Goal: Task Accomplishment & Management: Manage account settings

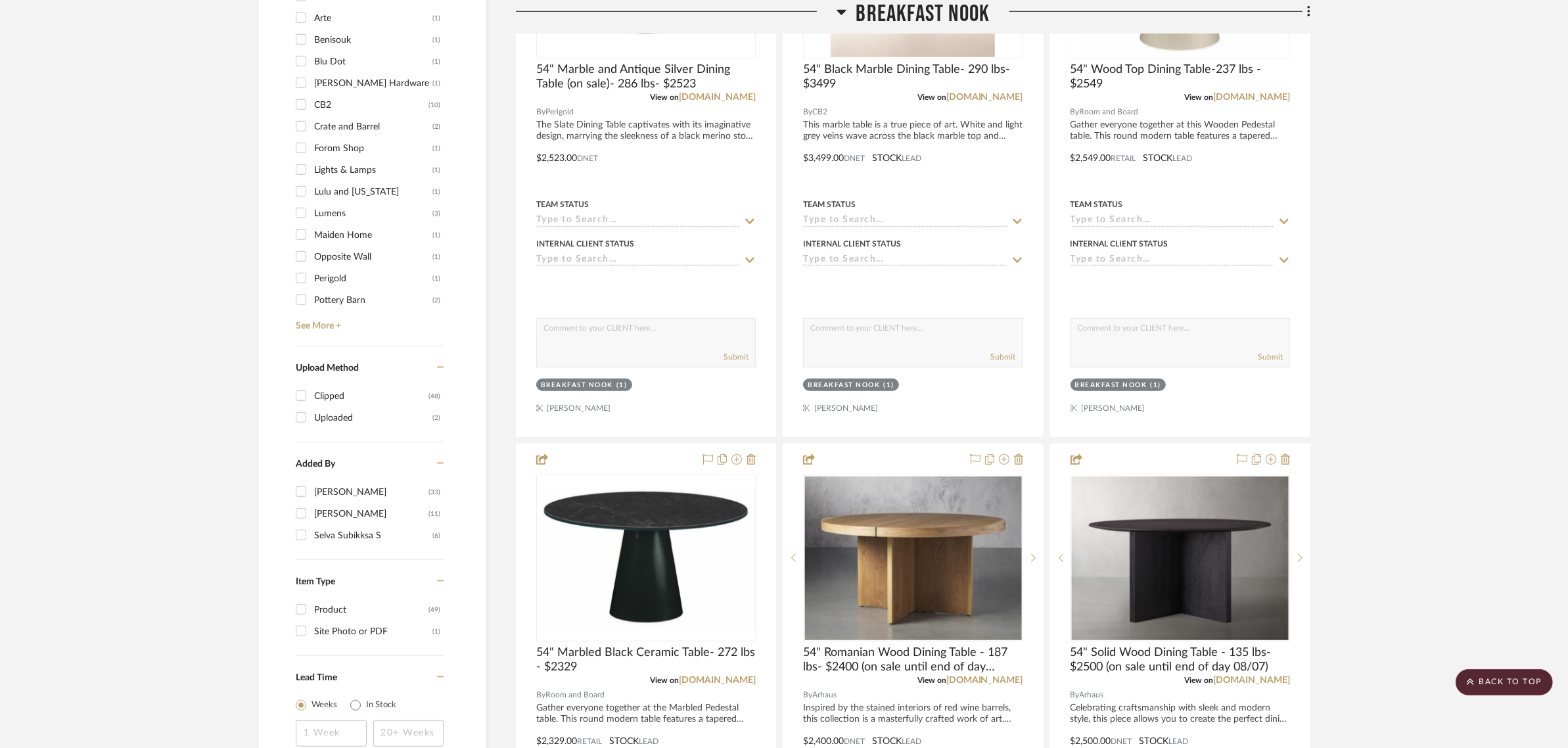
scroll to position [904, 0]
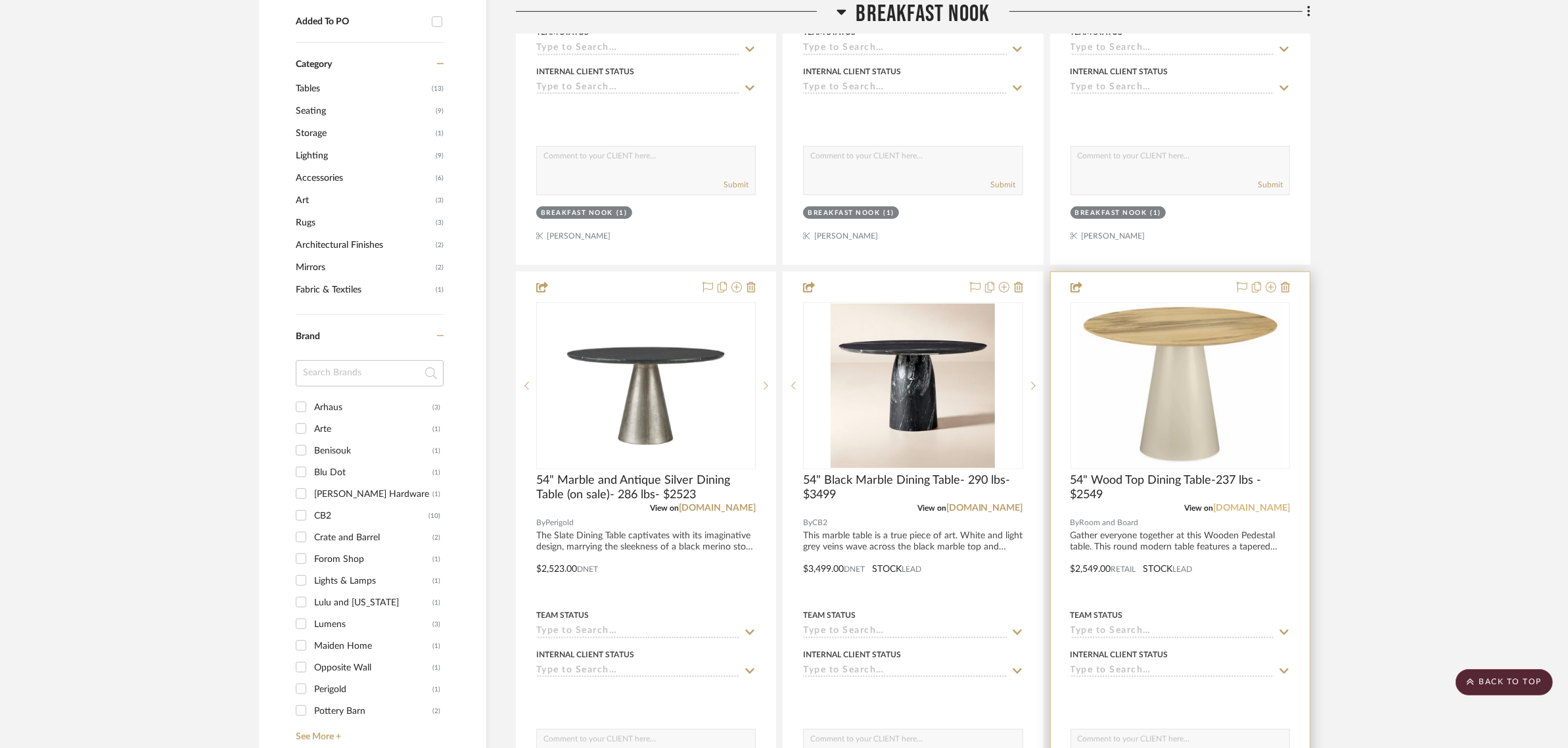
click at [1247, 503] on link "roomandboard.com" at bounding box center [1251, 508] width 76 height 10
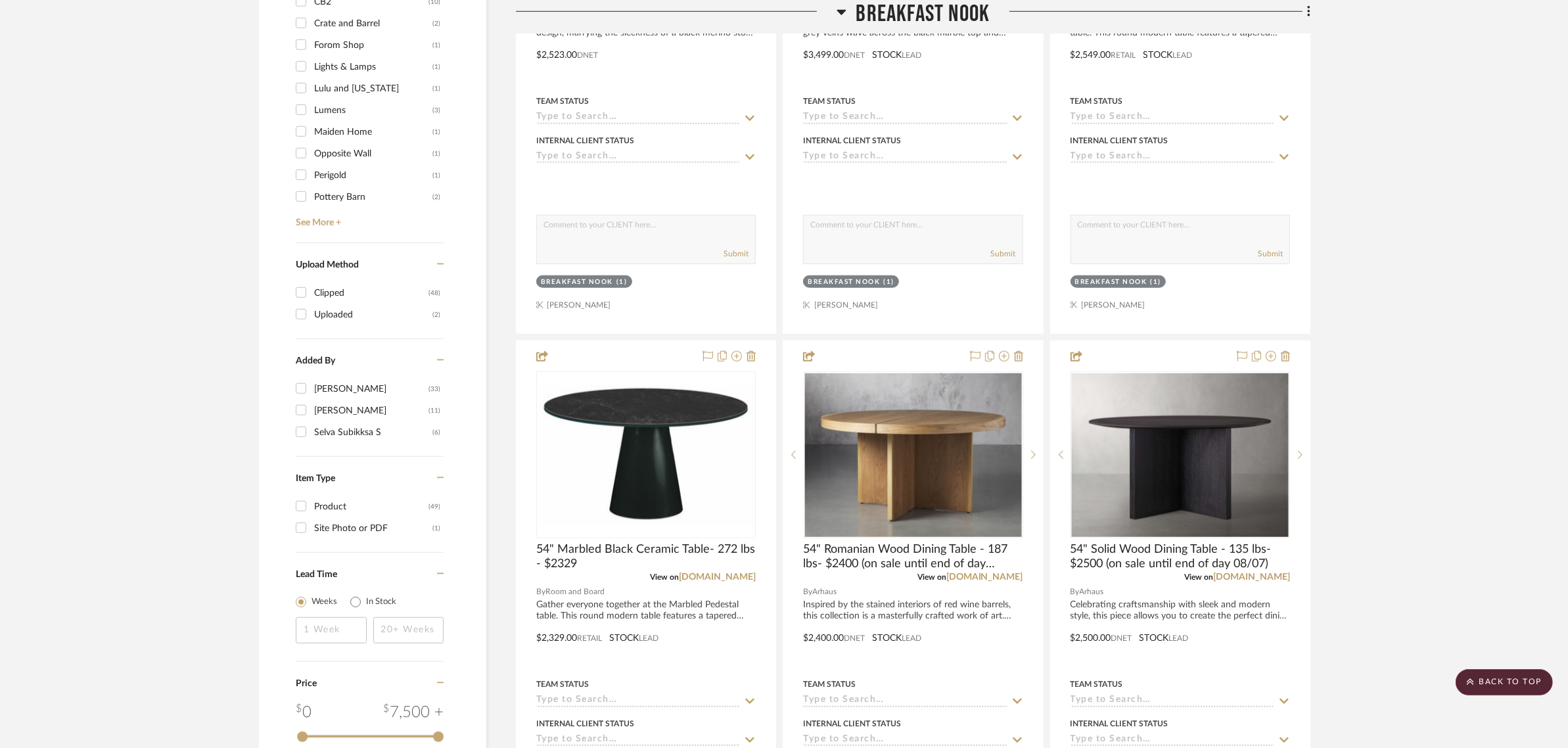
scroll to position [1479, 0]
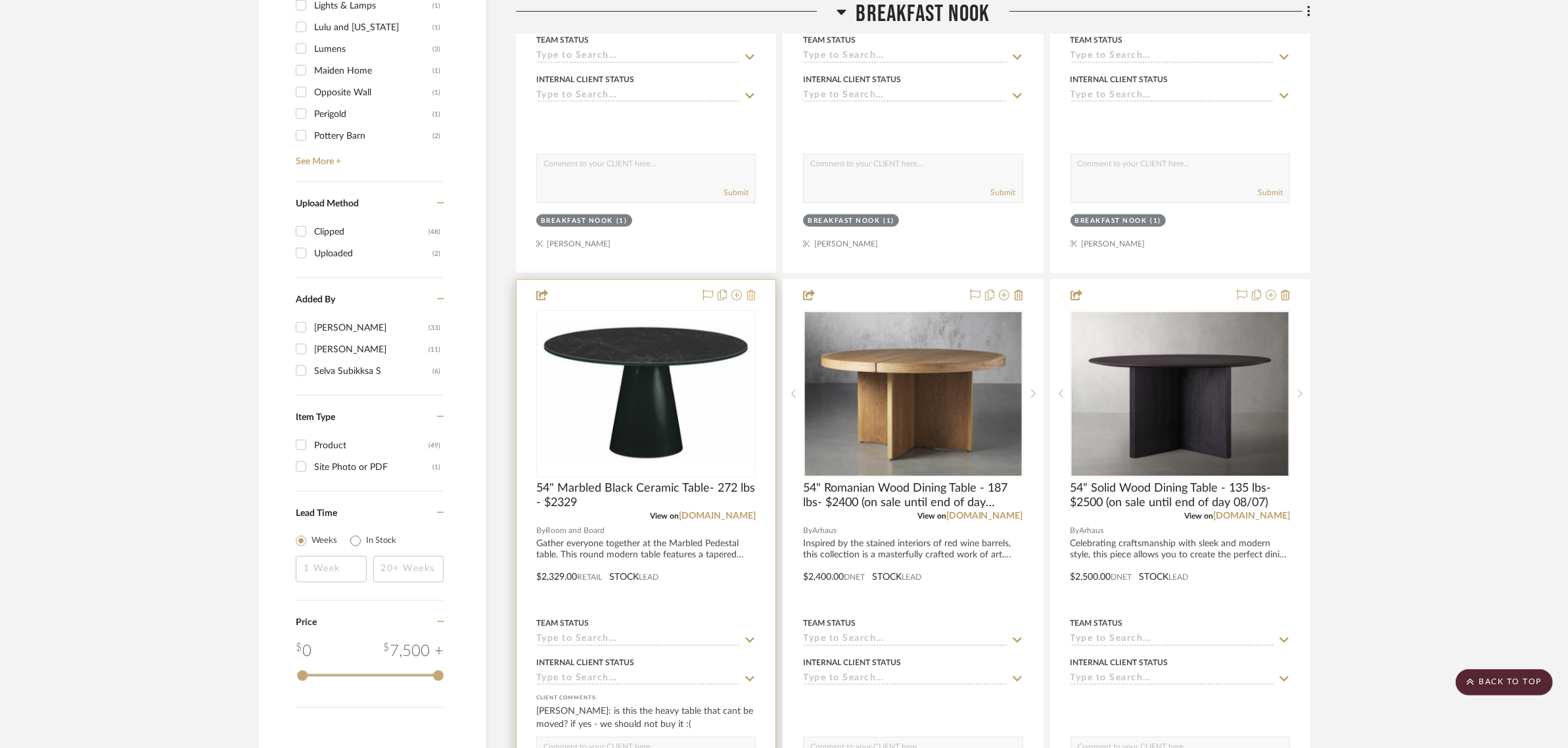
click at [749, 290] on icon at bounding box center [752, 295] width 10 height 11
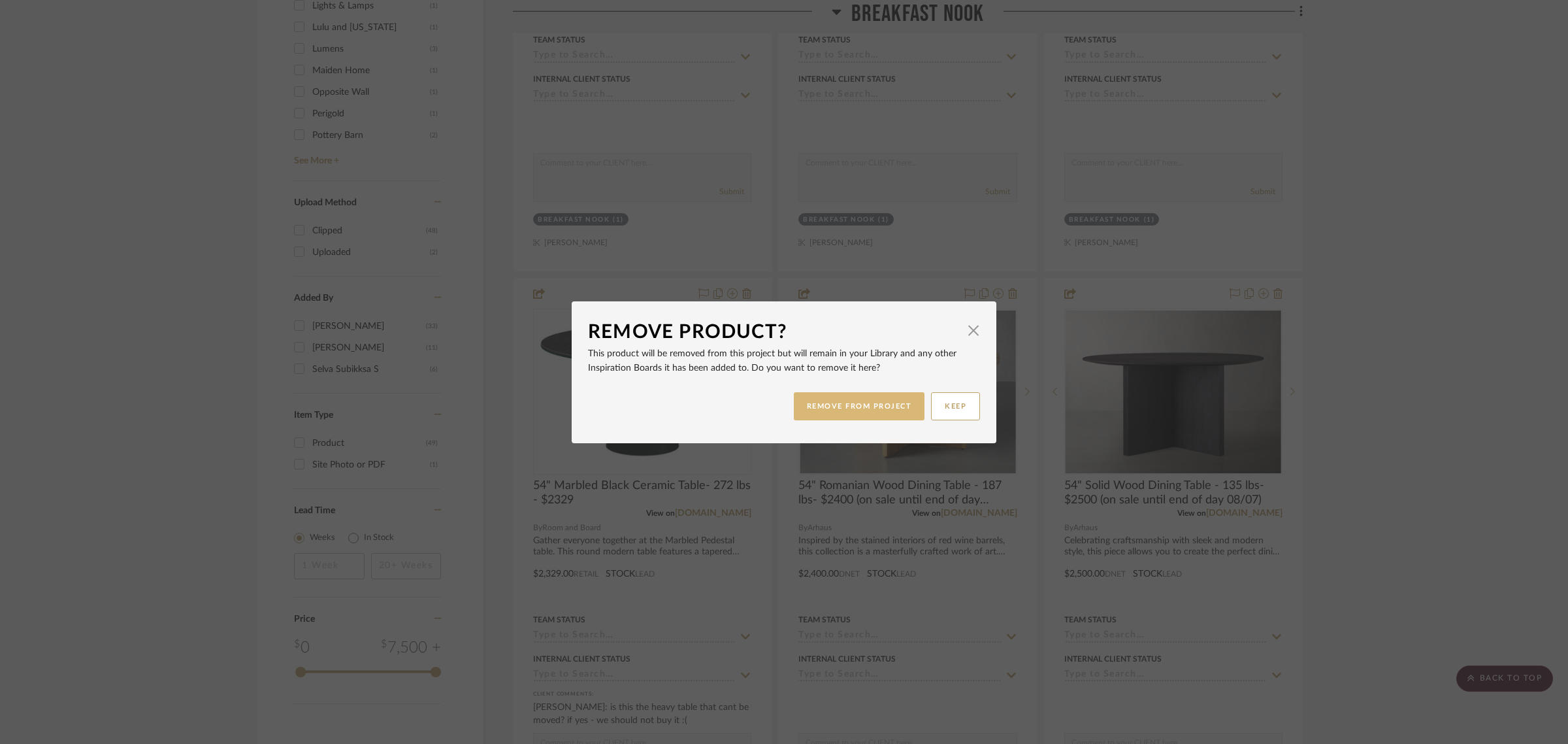
click at [849, 407] on button "REMOVE FROM PROJECT" at bounding box center [859, 406] width 132 height 28
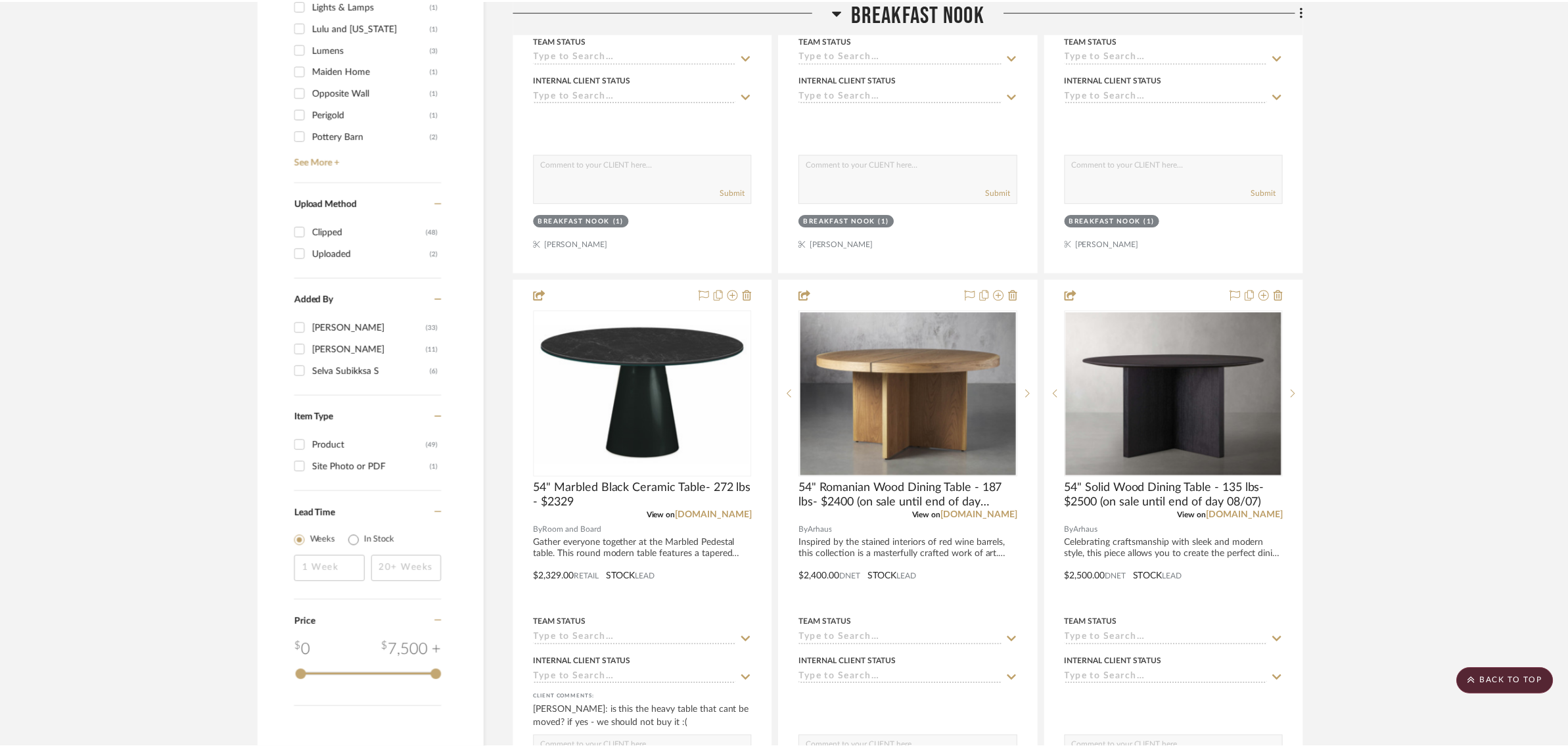
scroll to position [1479, 0]
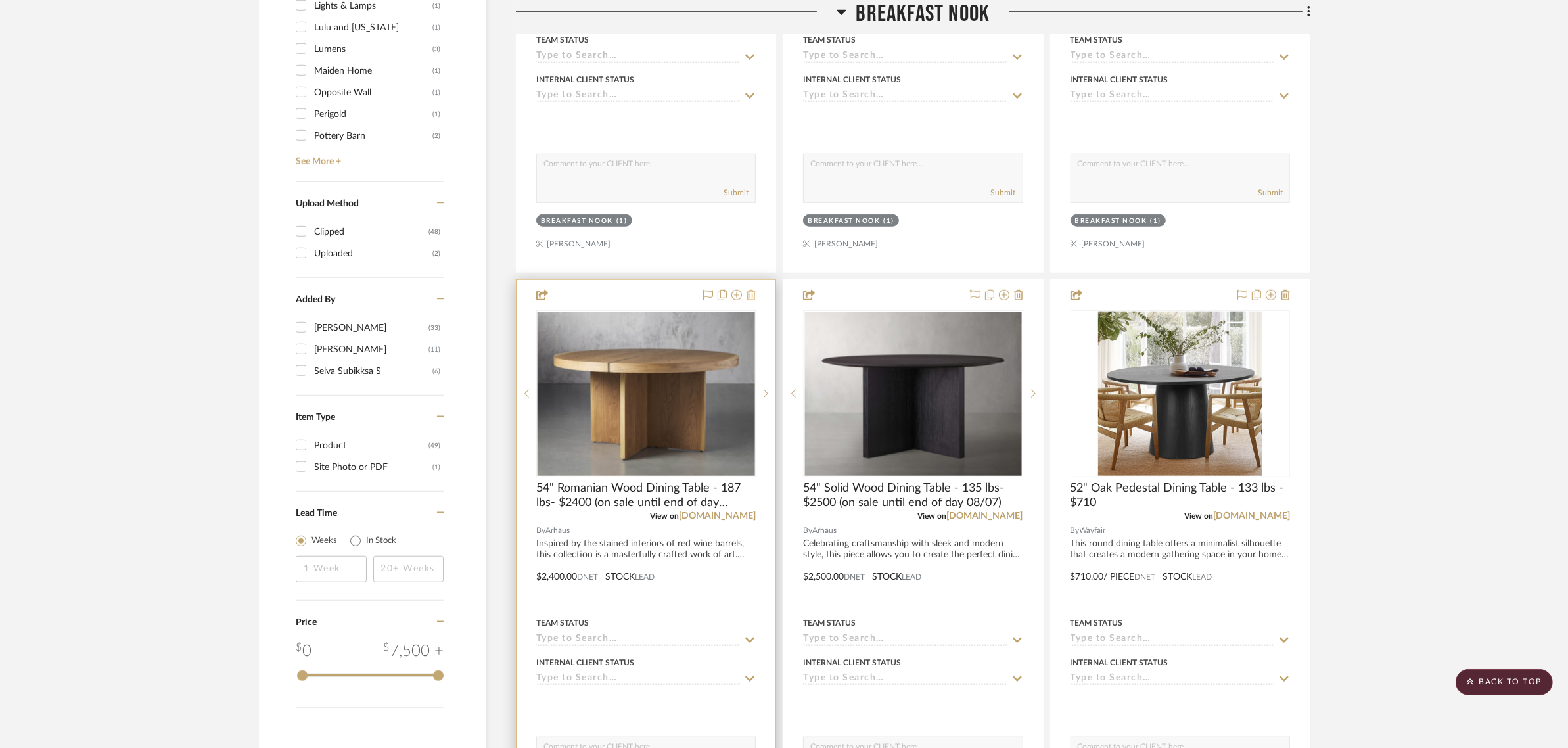
click at [753, 290] on icon at bounding box center [752, 295] width 10 height 11
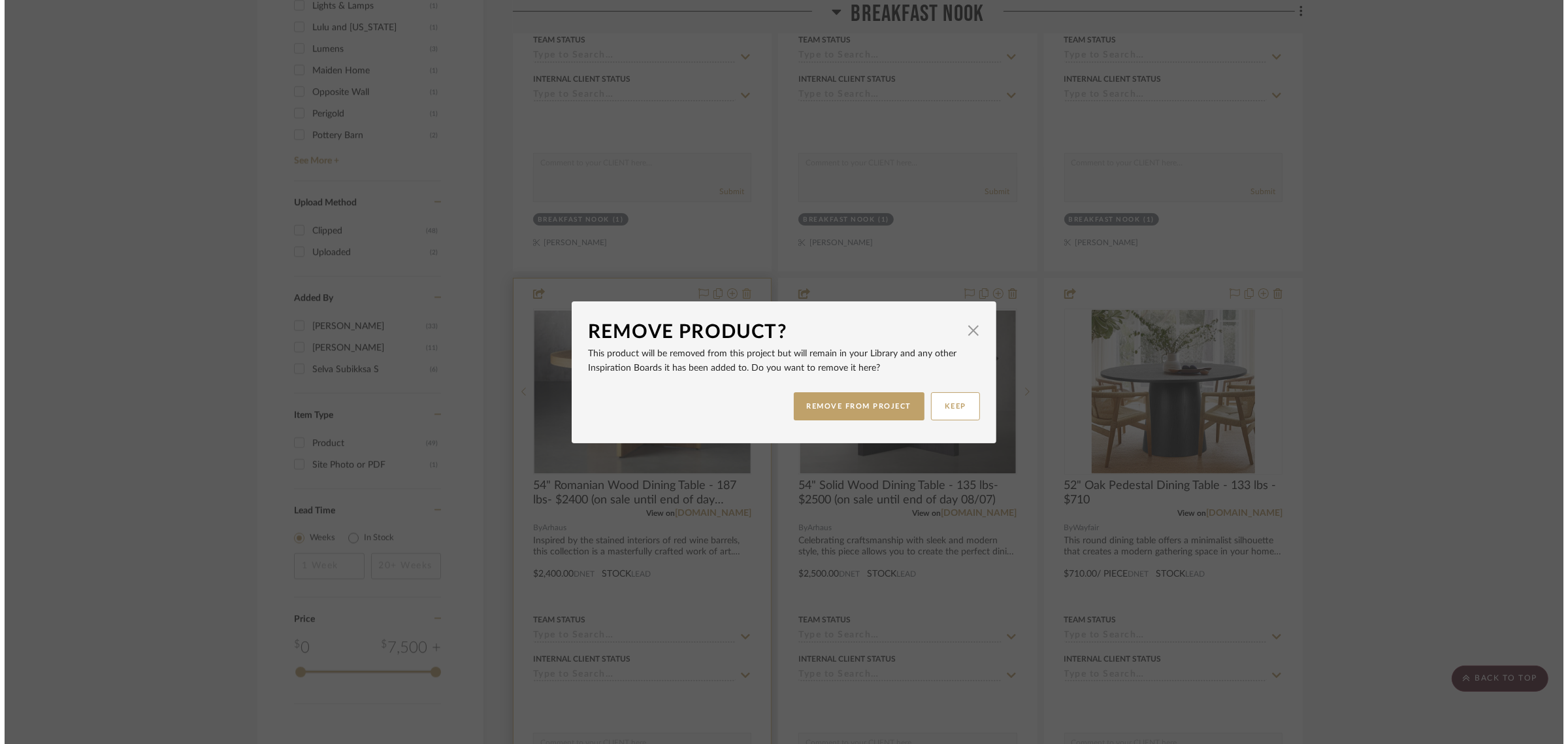
scroll to position [0, 0]
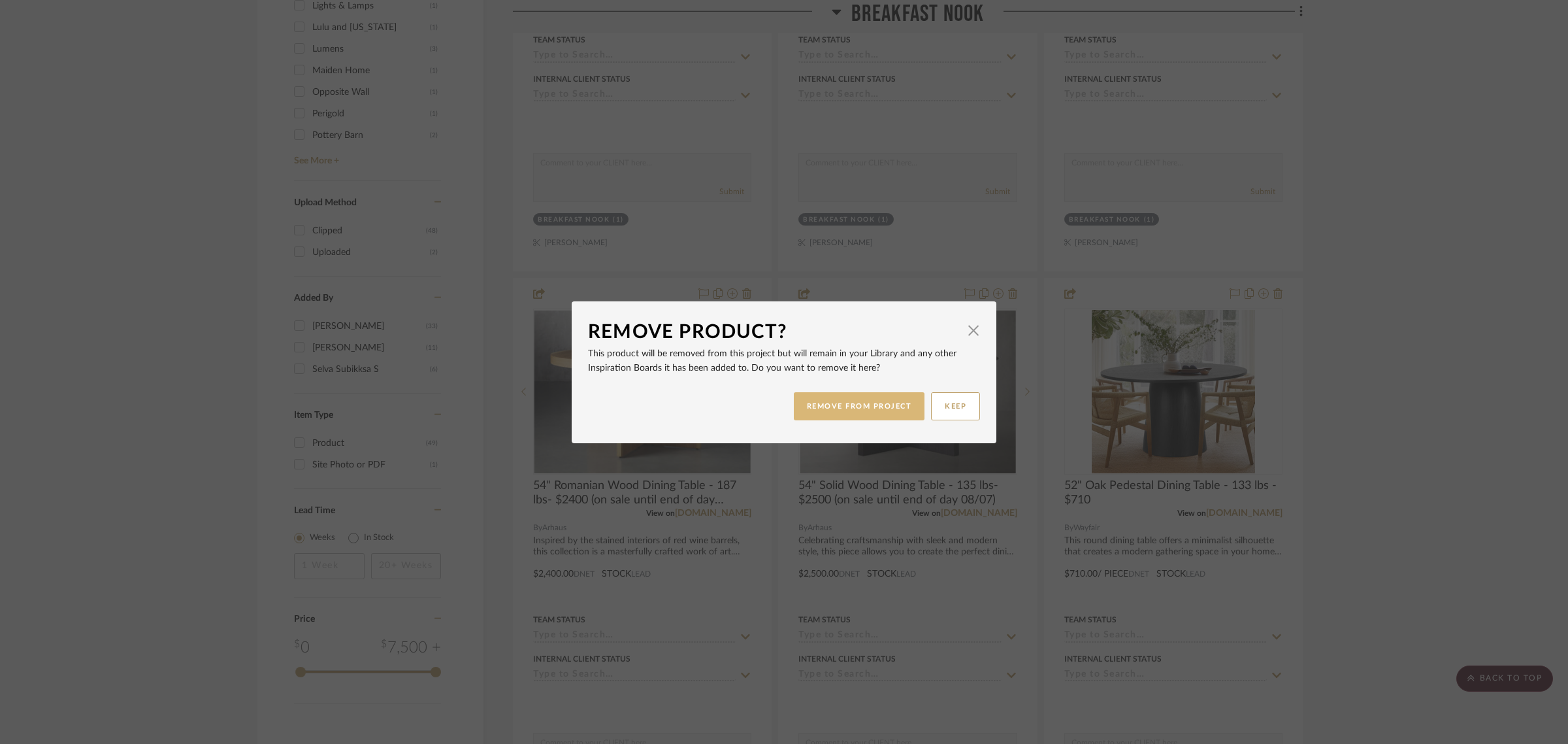
click at [844, 403] on button "REMOVE FROM PROJECT" at bounding box center [859, 406] width 132 height 28
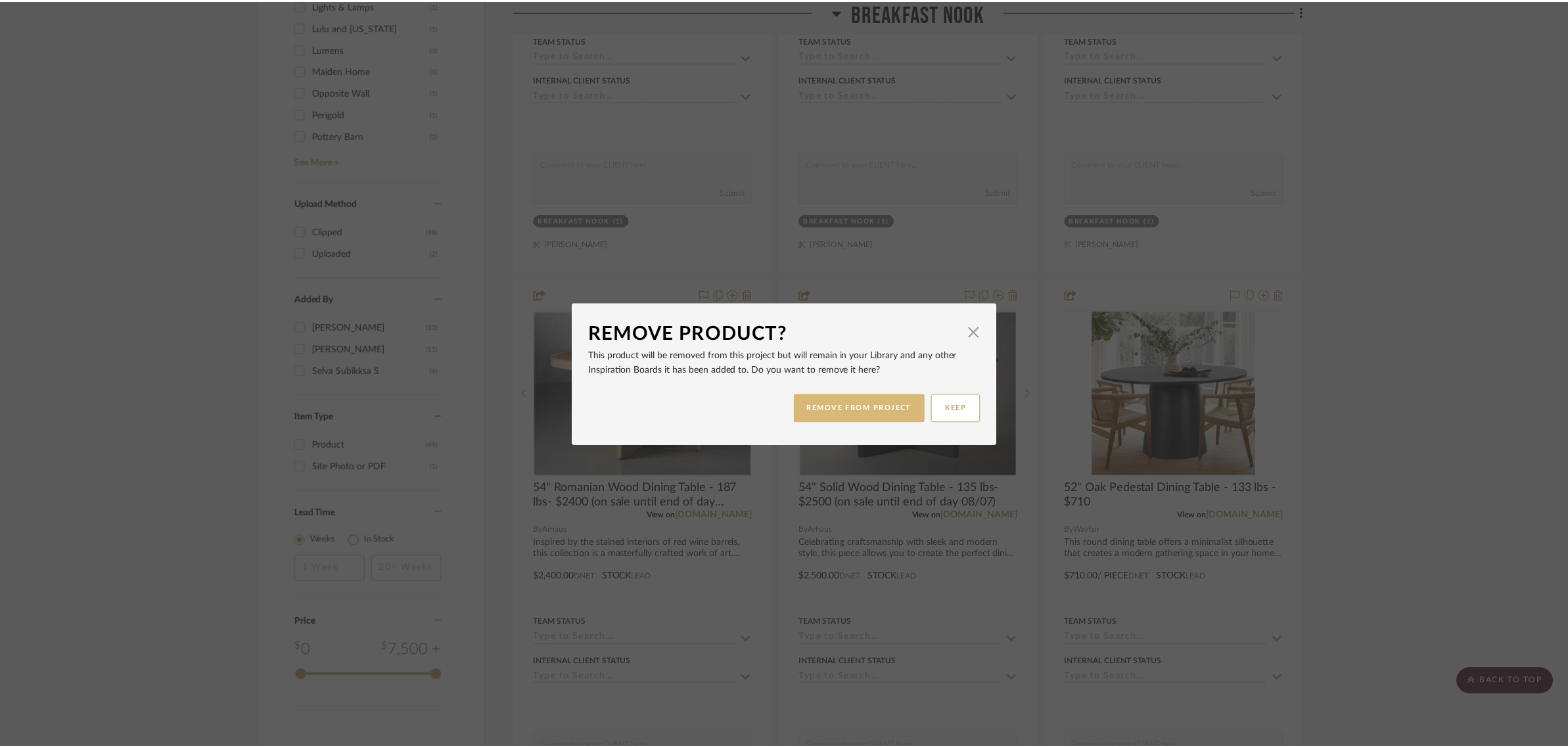
scroll to position [1479, 0]
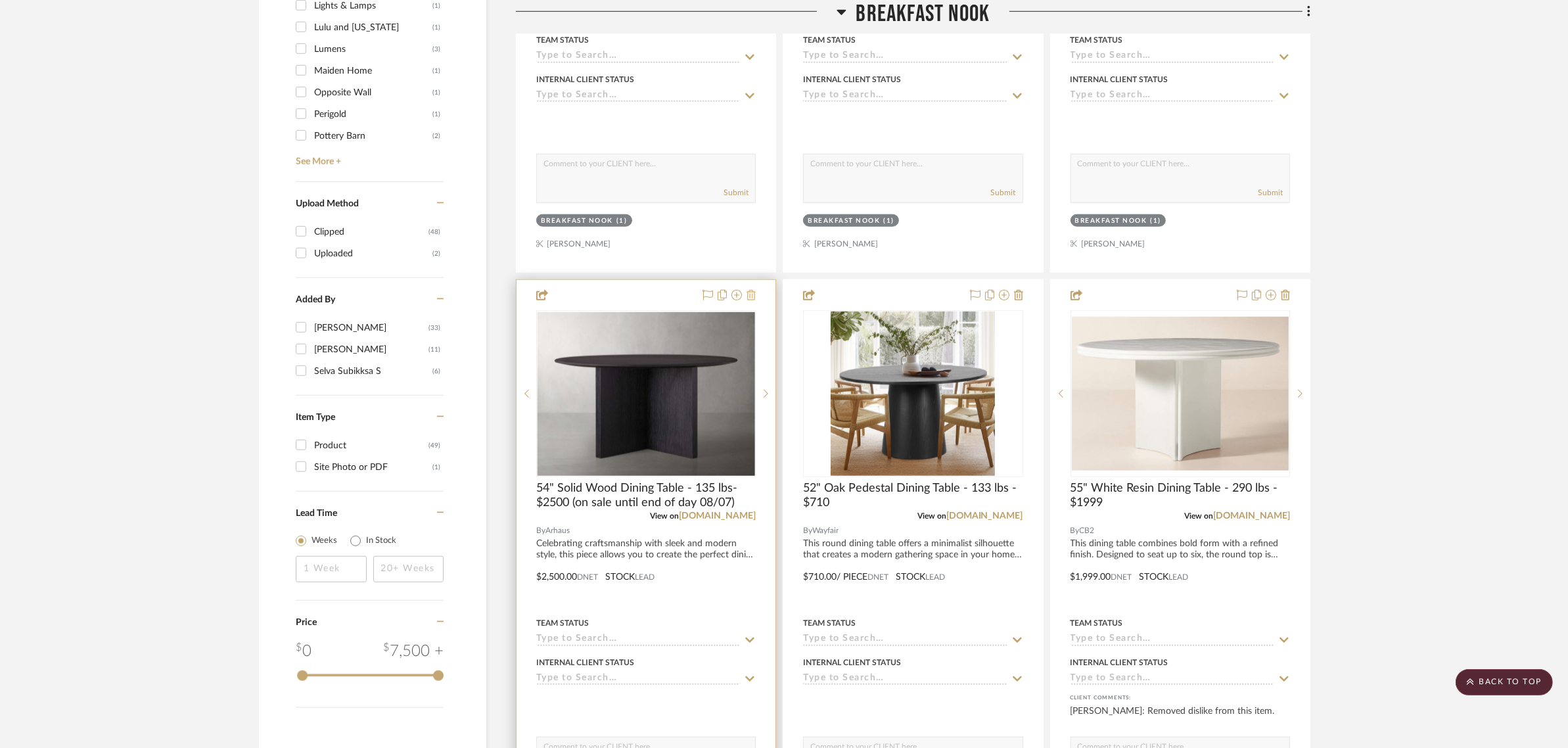
click at [751, 290] on icon at bounding box center [752, 295] width 10 height 11
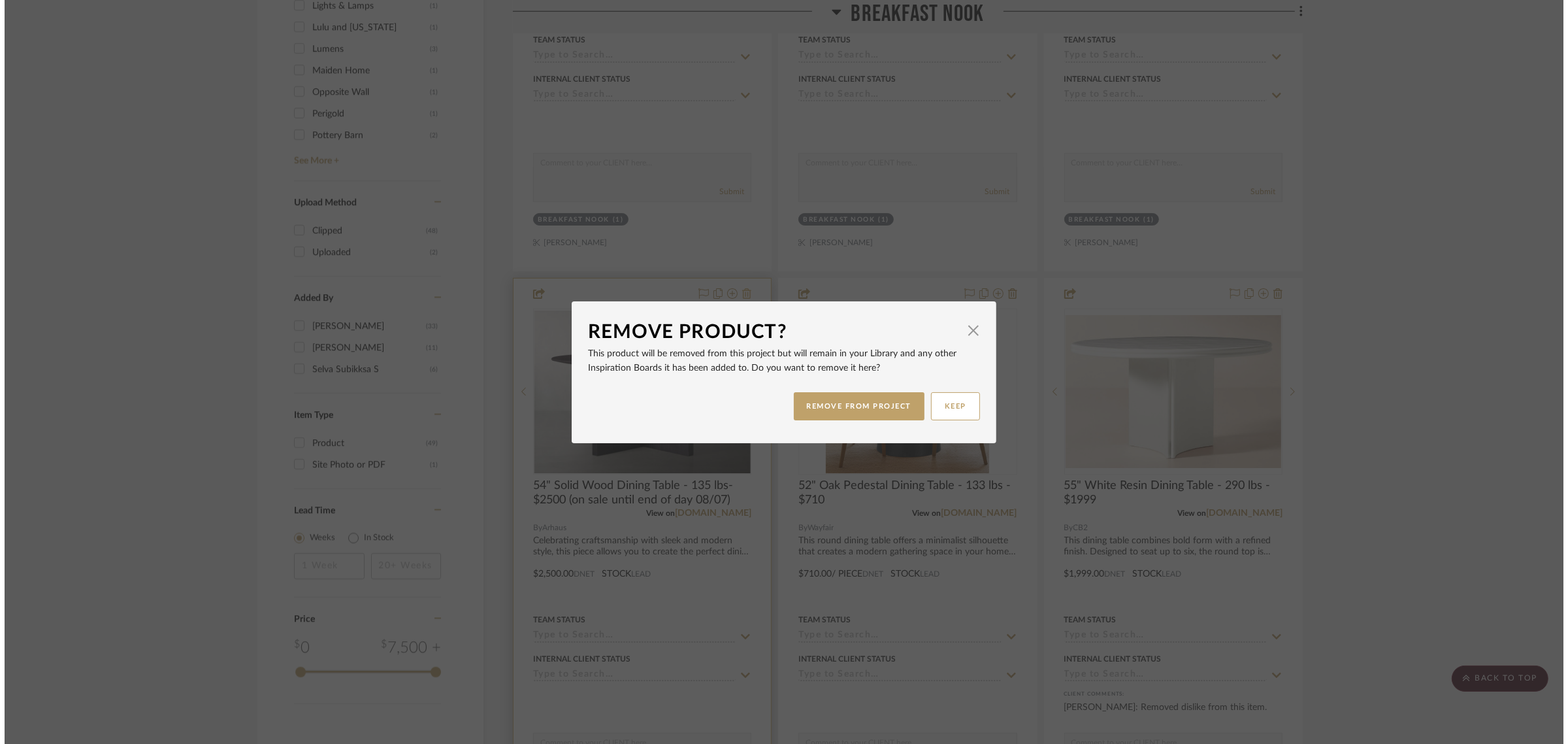
scroll to position [0, 0]
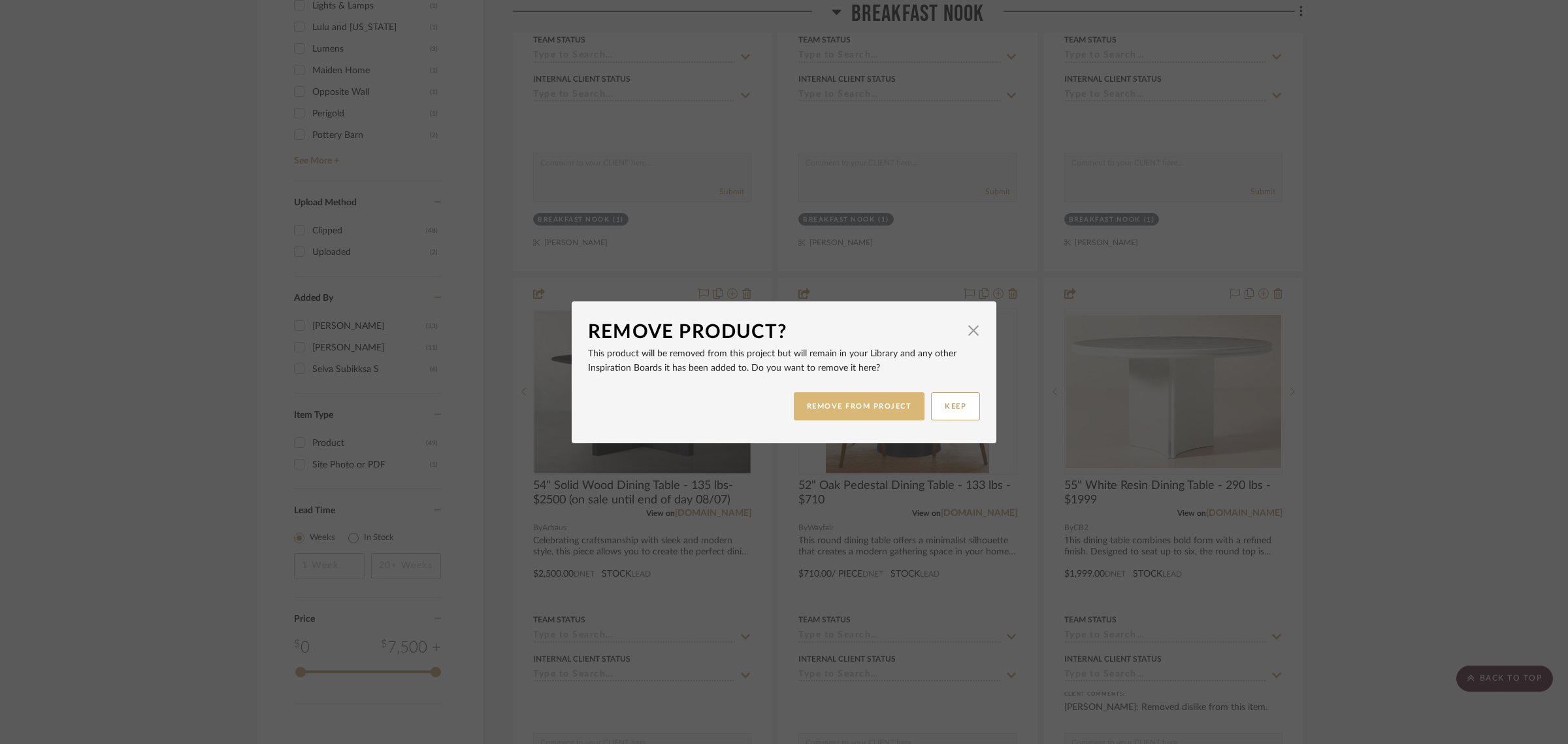
click at [819, 405] on button "REMOVE FROM PROJECT" at bounding box center [859, 406] width 132 height 28
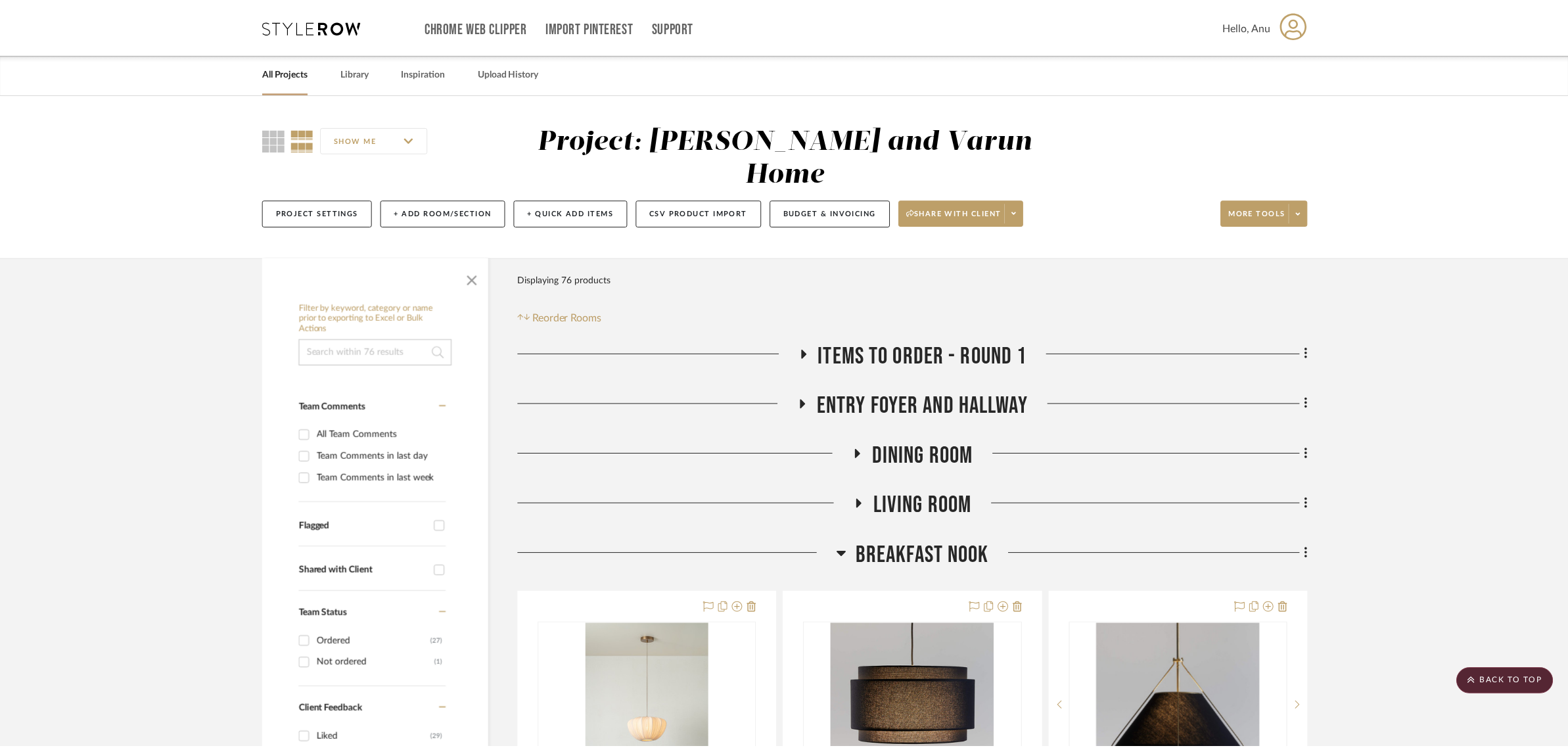
scroll to position [1479, 0]
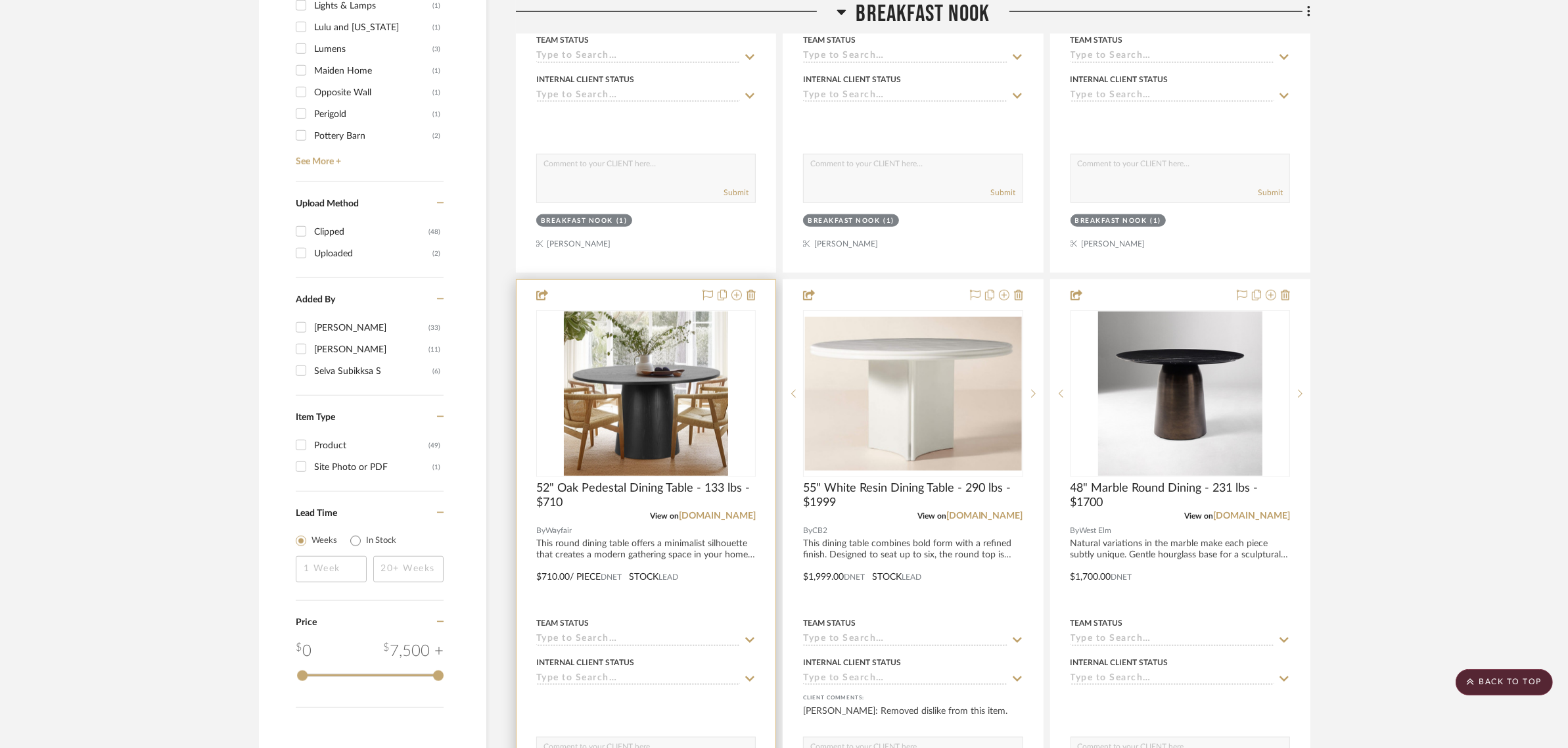
click at [745, 288] on div at bounding box center [726, 296] width 58 height 15
click at [753, 290] on icon at bounding box center [752, 295] width 10 height 11
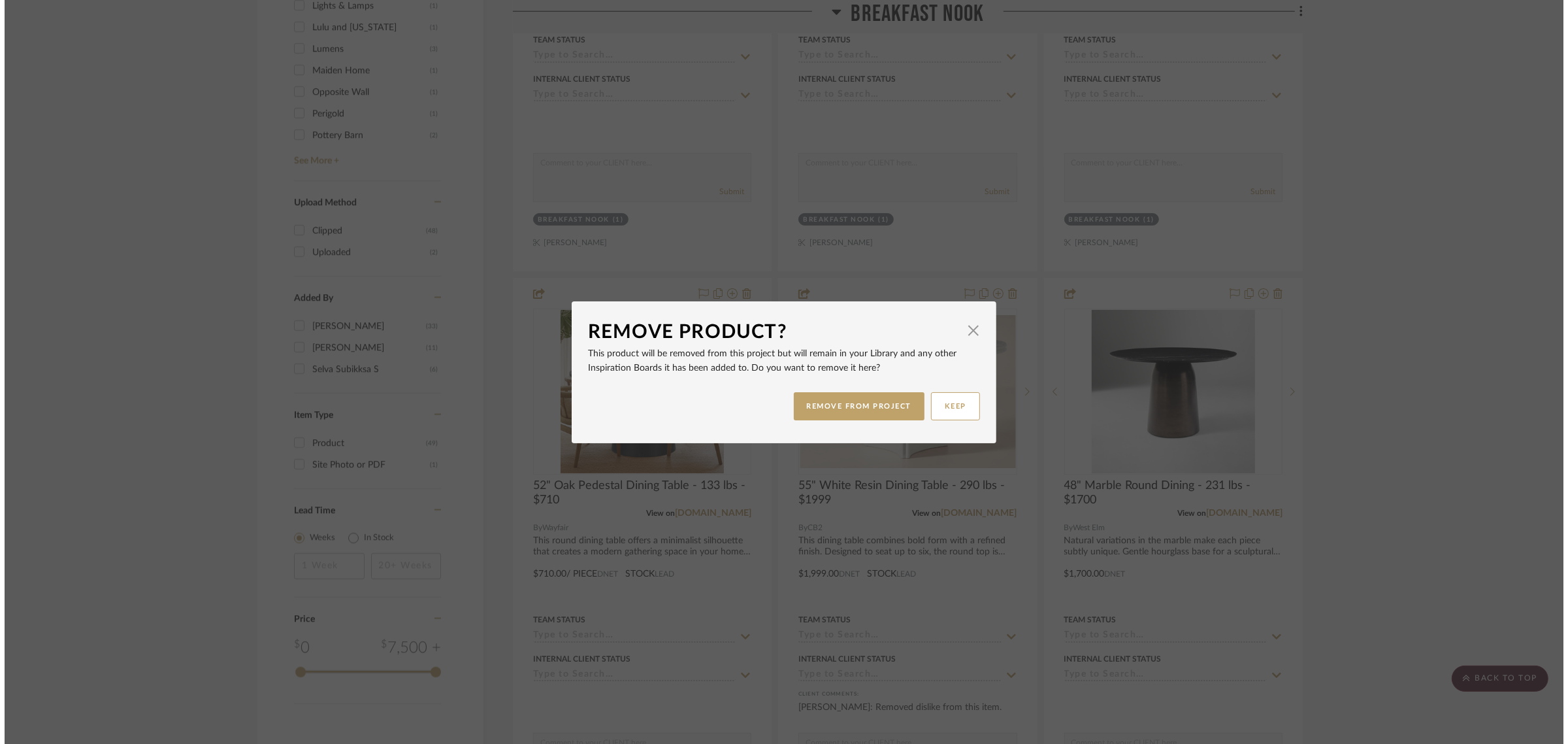
scroll to position [0, 0]
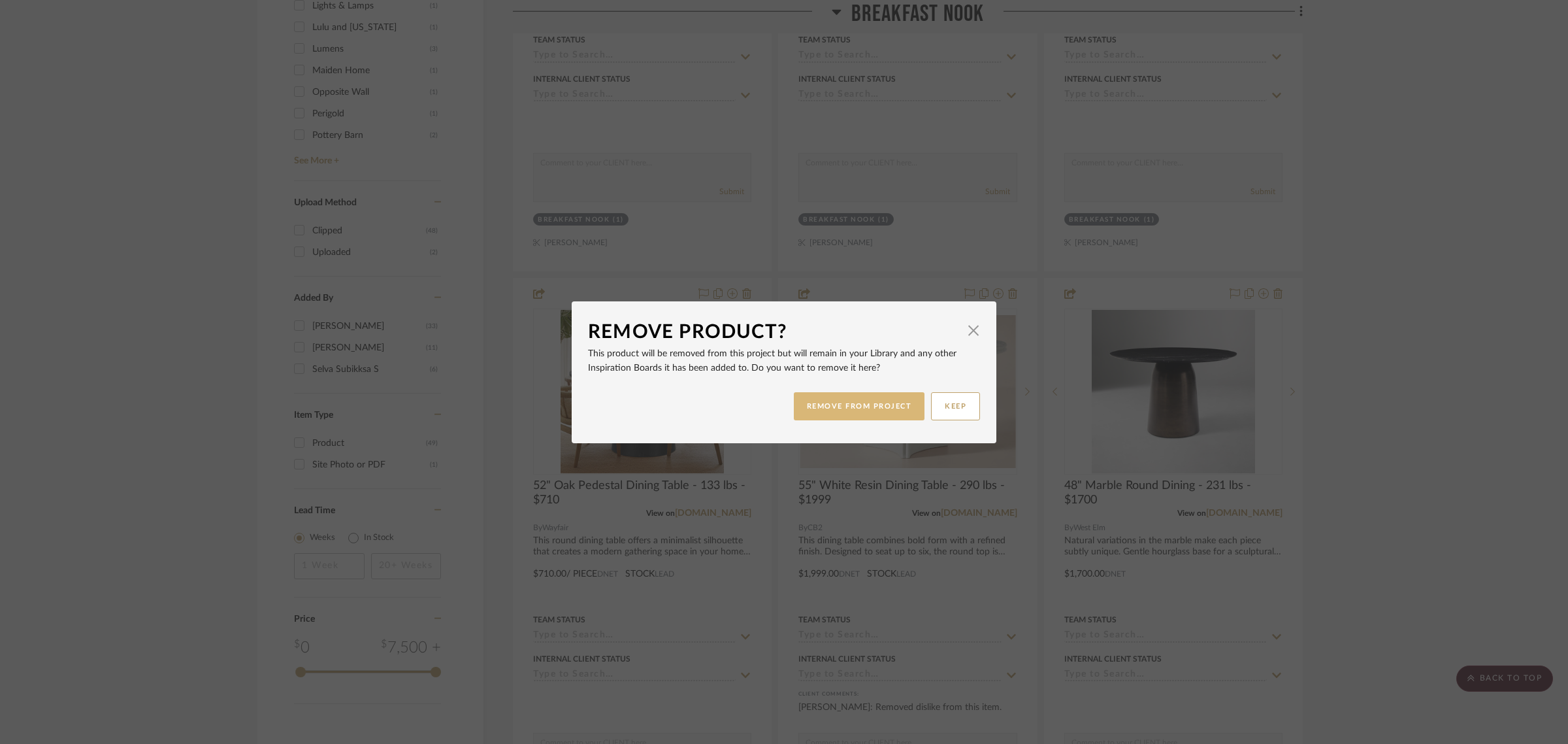
click at [887, 402] on button "REMOVE FROM PROJECT" at bounding box center [859, 406] width 132 height 28
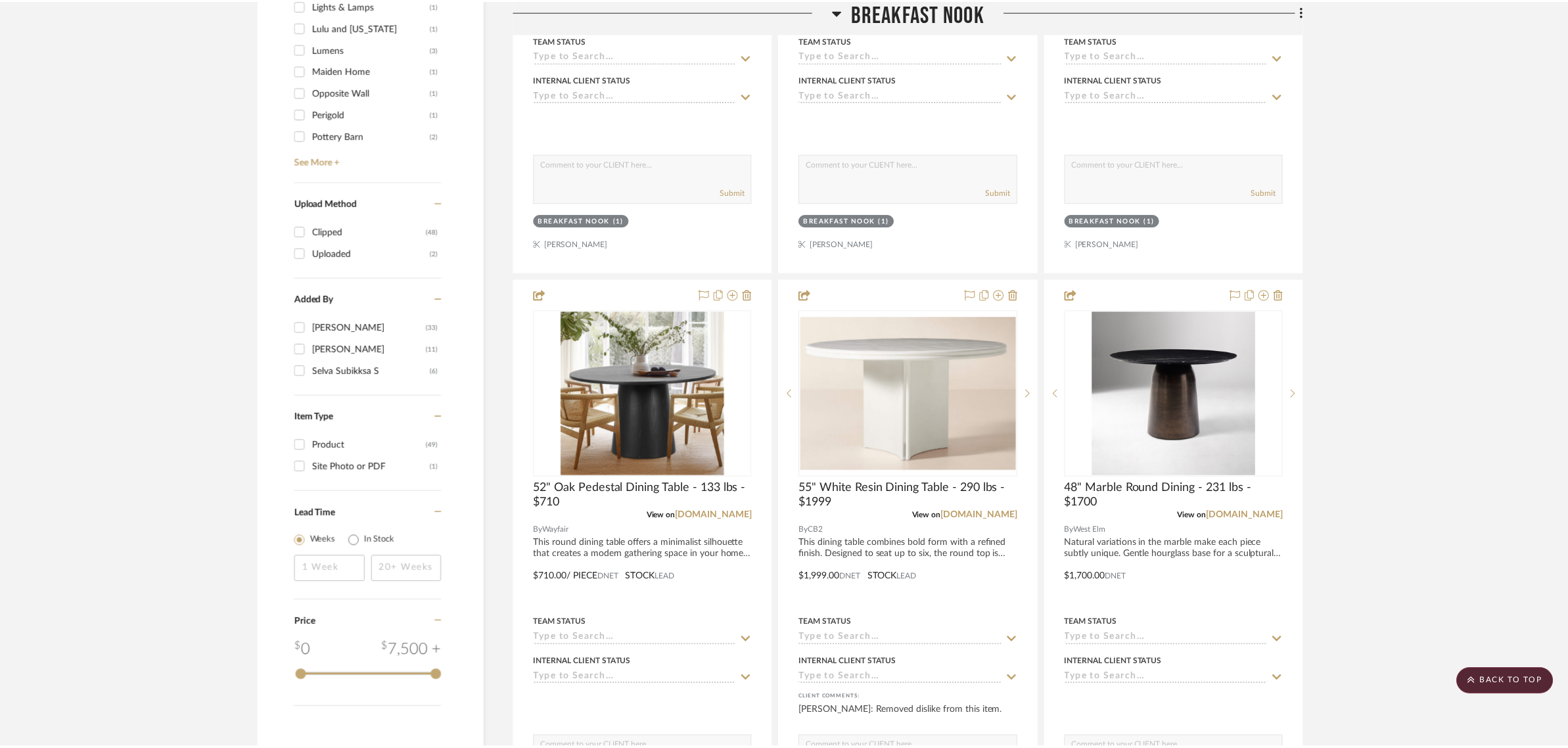
scroll to position [1479, 0]
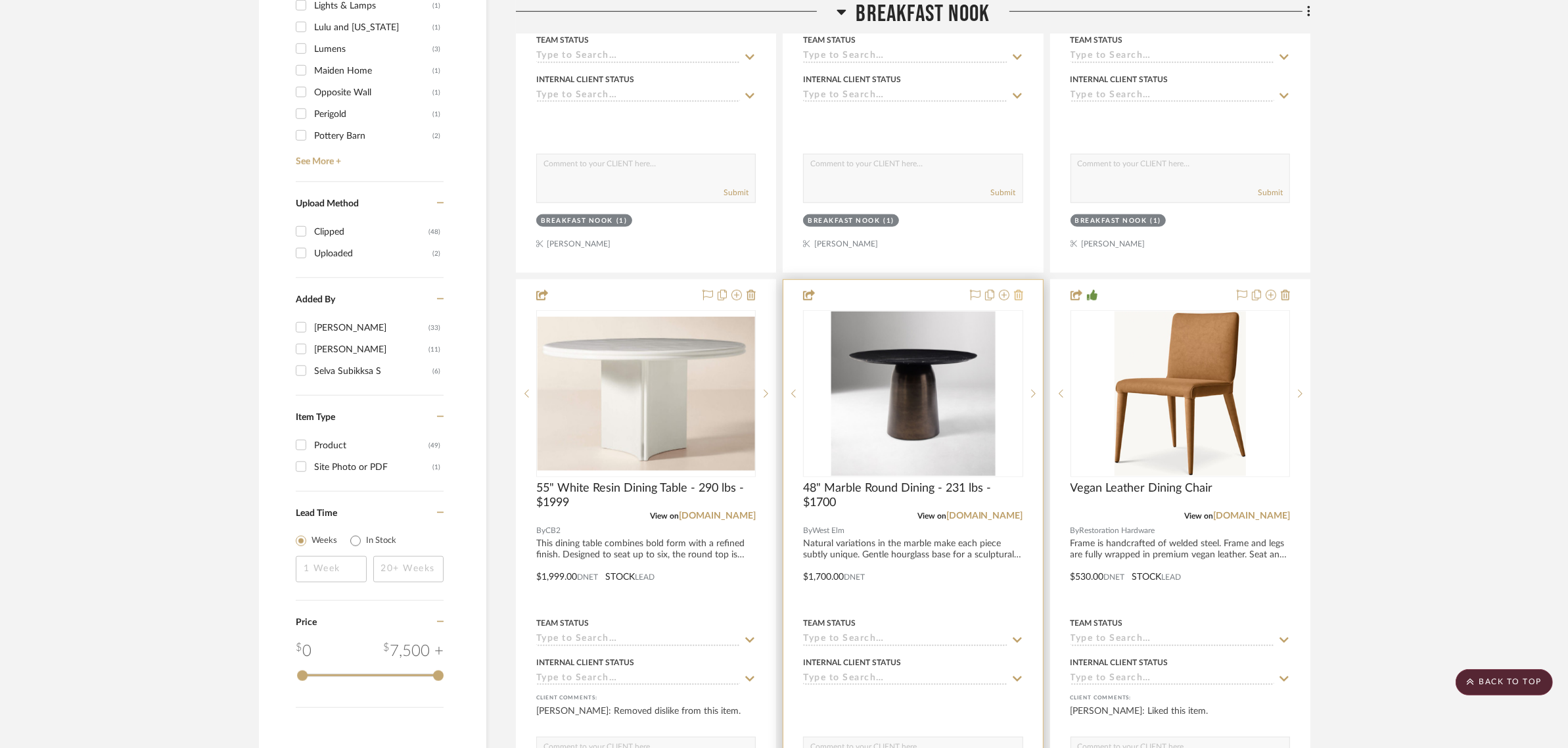
click at [1021, 290] on icon at bounding box center [1019, 295] width 10 height 11
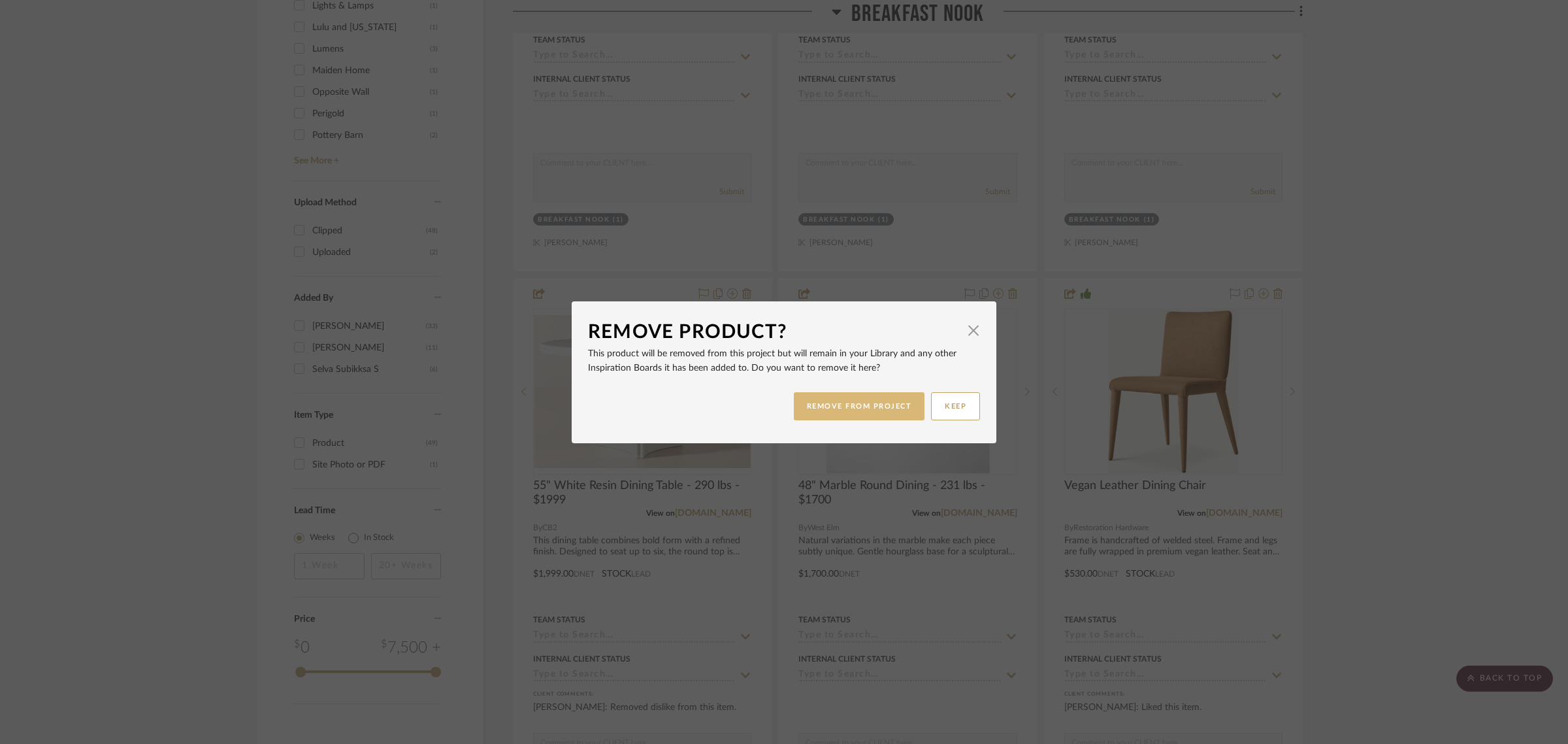
click at [861, 398] on button "REMOVE FROM PROJECT" at bounding box center [859, 406] width 132 height 28
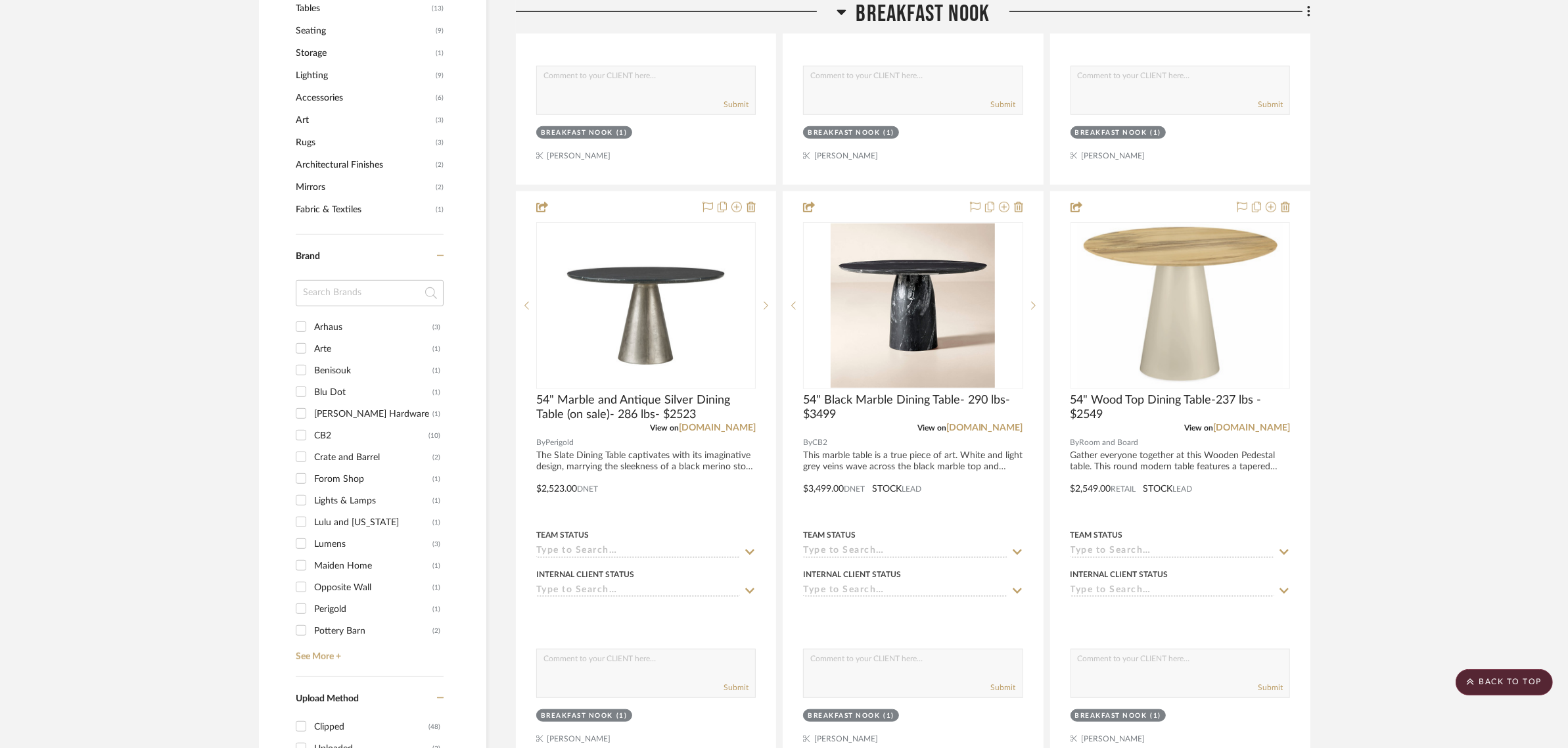
scroll to position [904, 0]
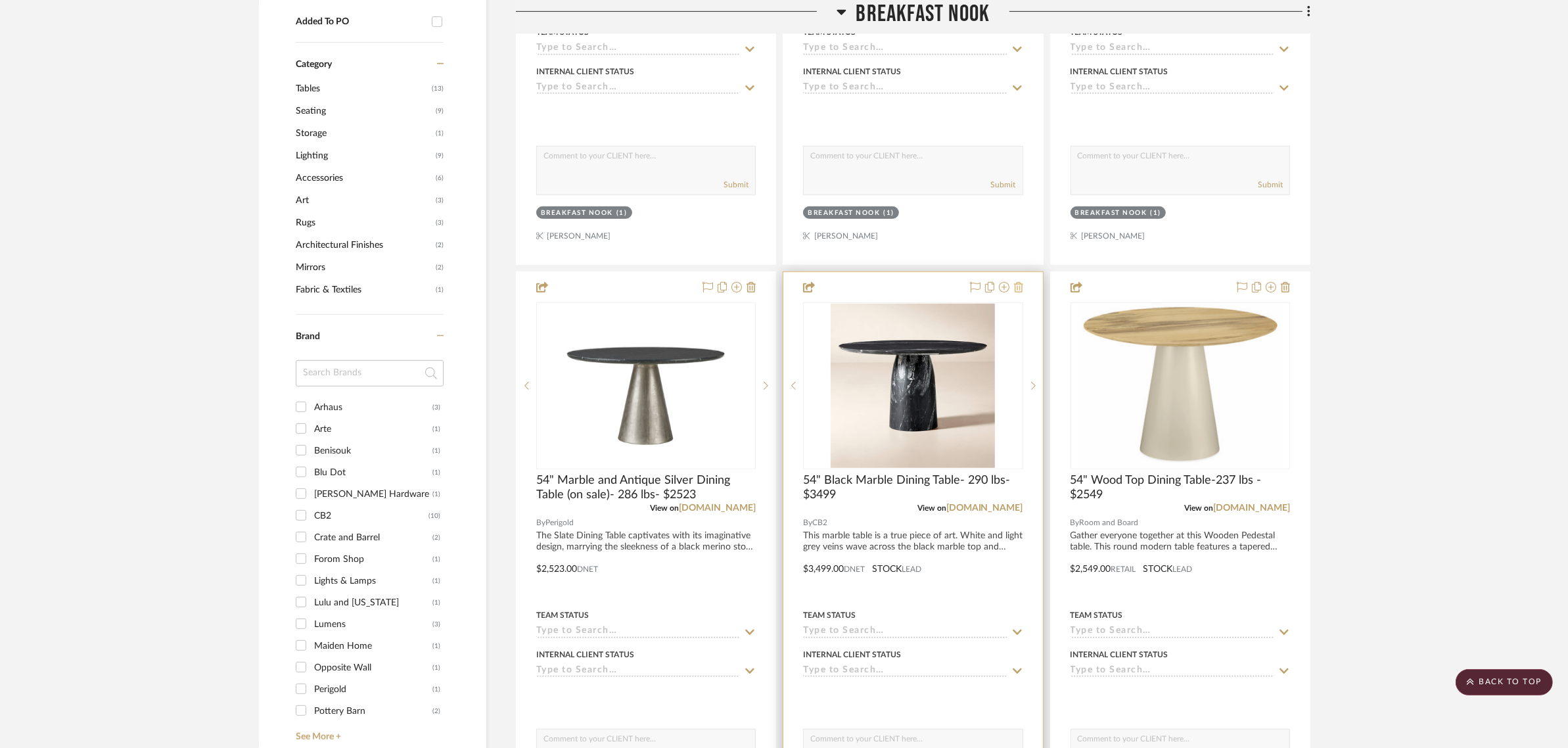
click at [1020, 282] on icon at bounding box center [1019, 286] width 10 height 11
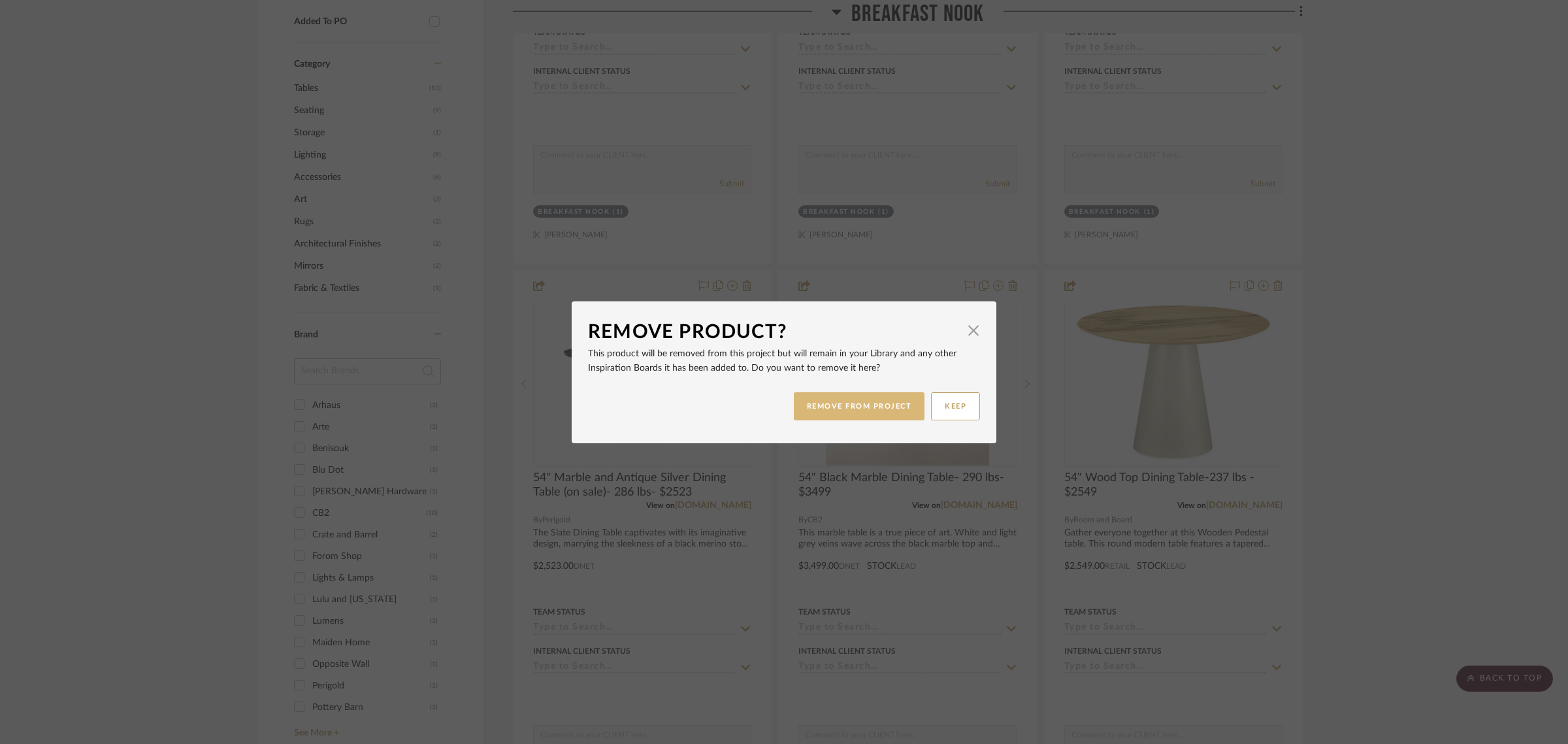
click at [847, 409] on button "REMOVE FROM PROJECT" at bounding box center [859, 406] width 132 height 28
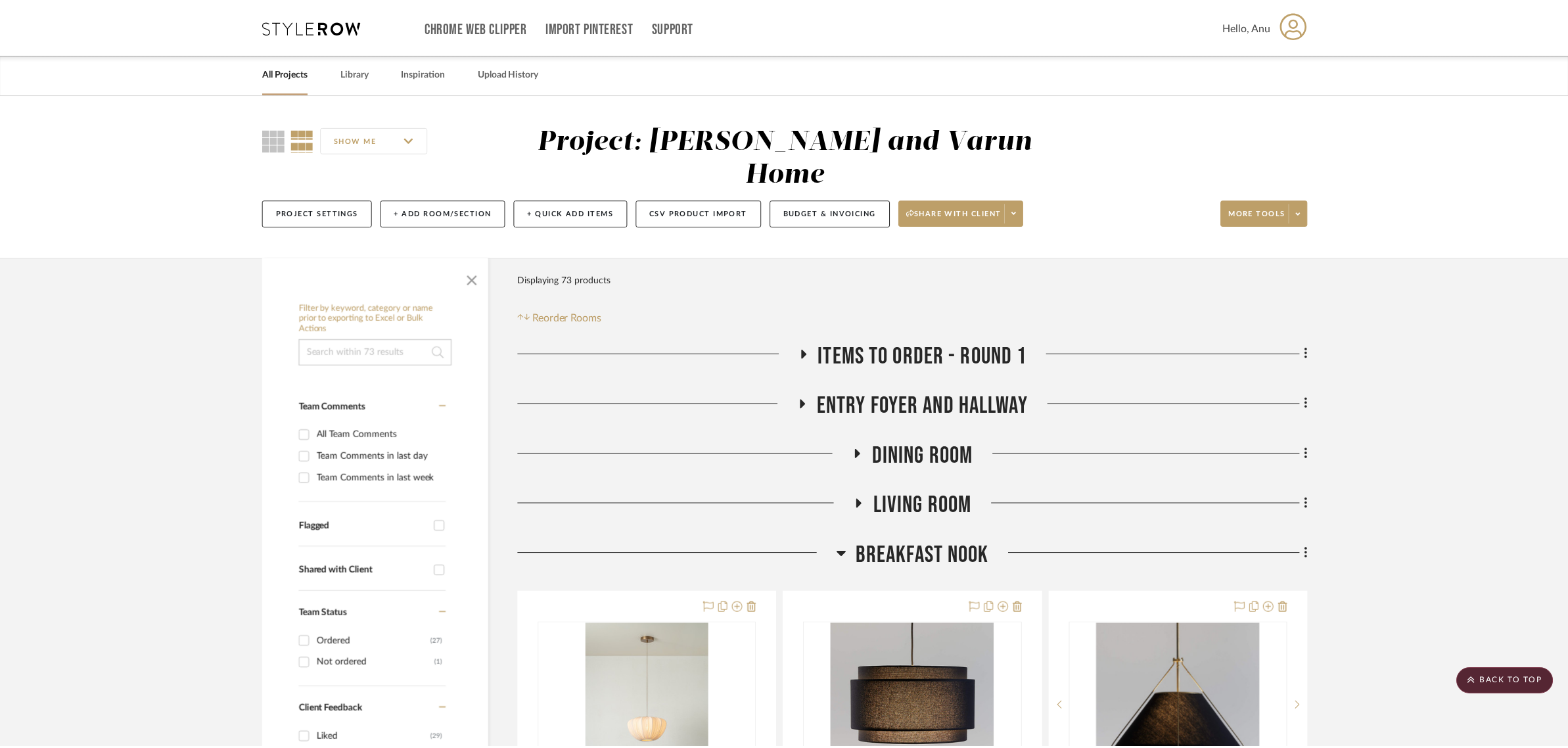
scroll to position [904, 0]
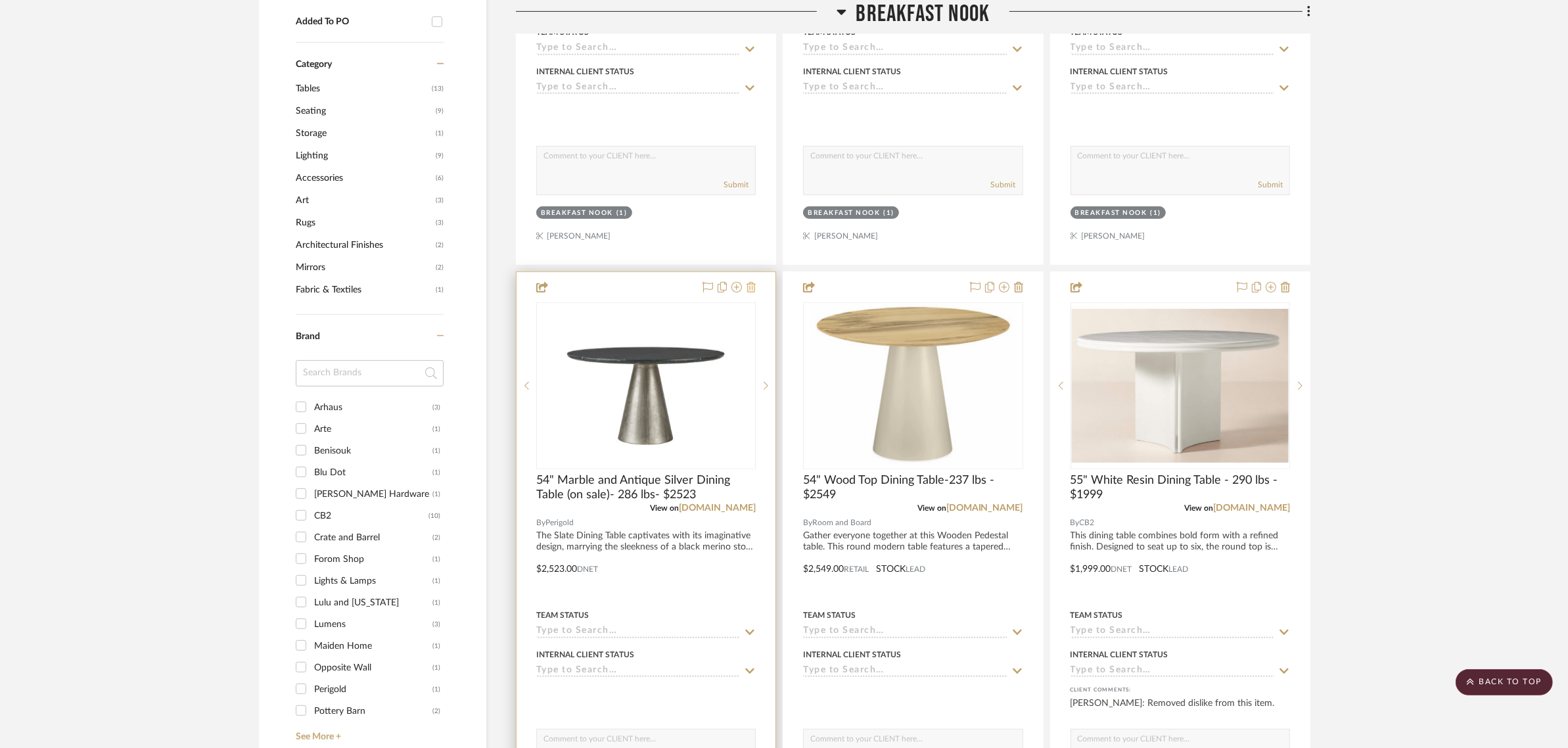
click at [751, 282] on icon at bounding box center [752, 286] width 10 height 11
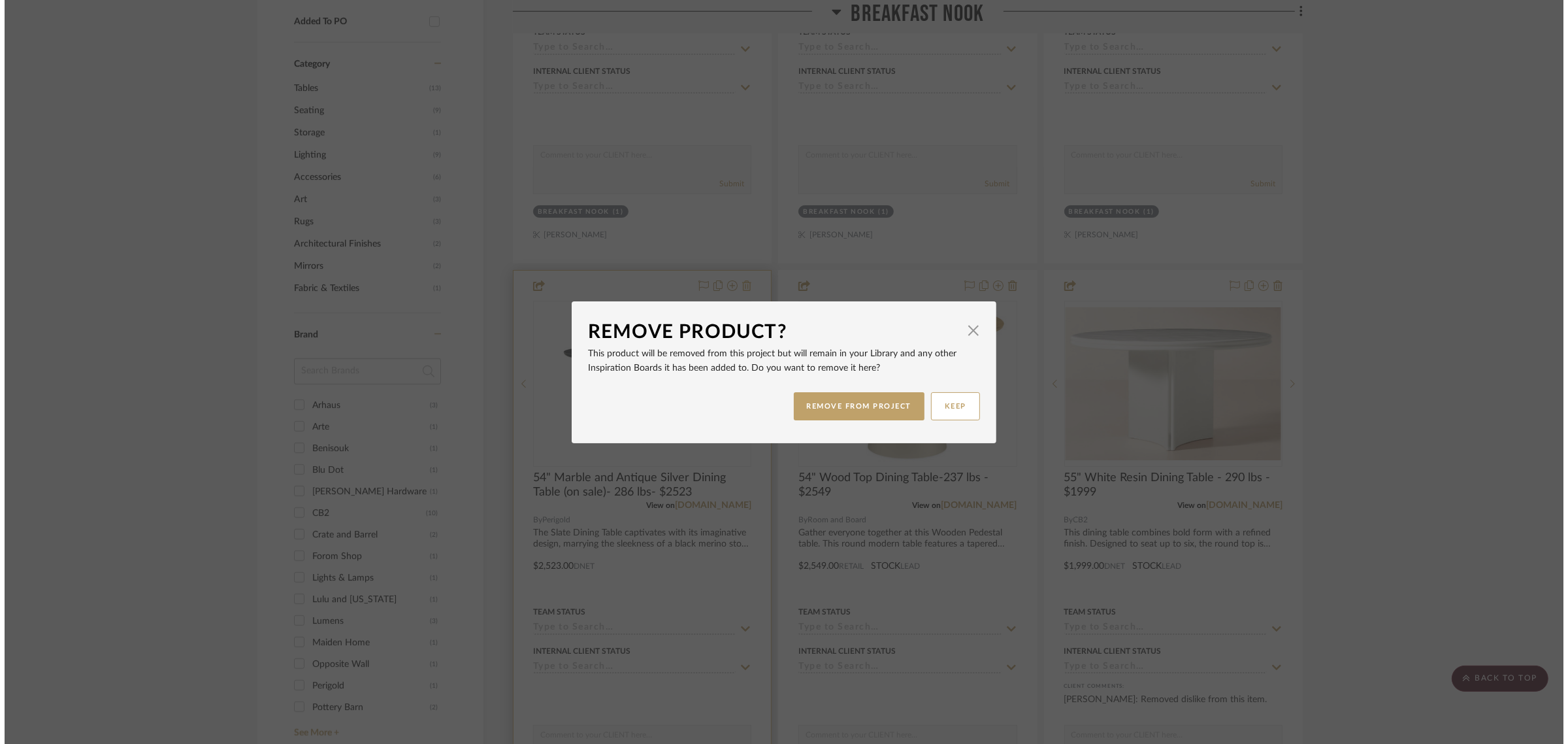
scroll to position [0, 0]
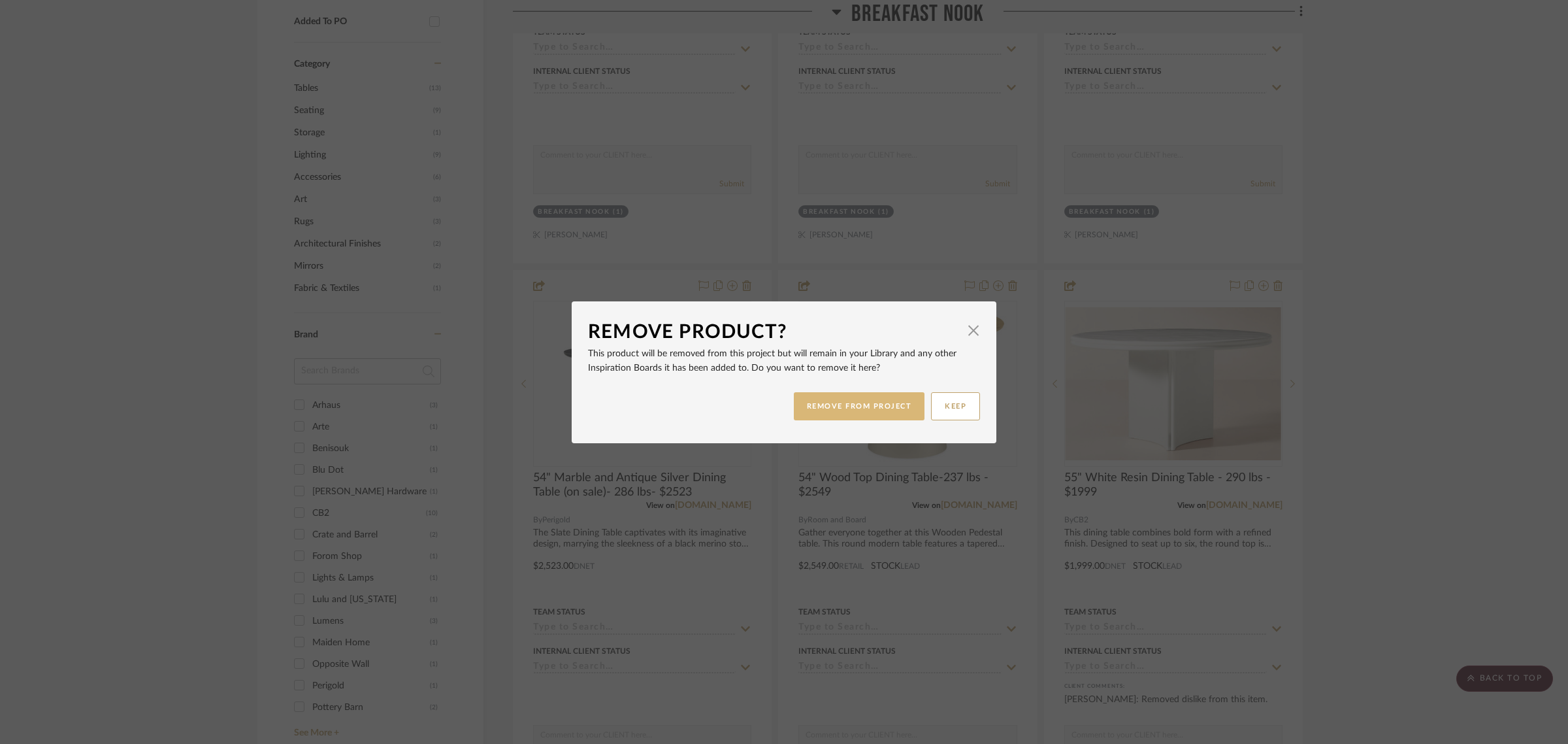
click at [854, 405] on button "REMOVE FROM PROJECT" at bounding box center [859, 406] width 132 height 28
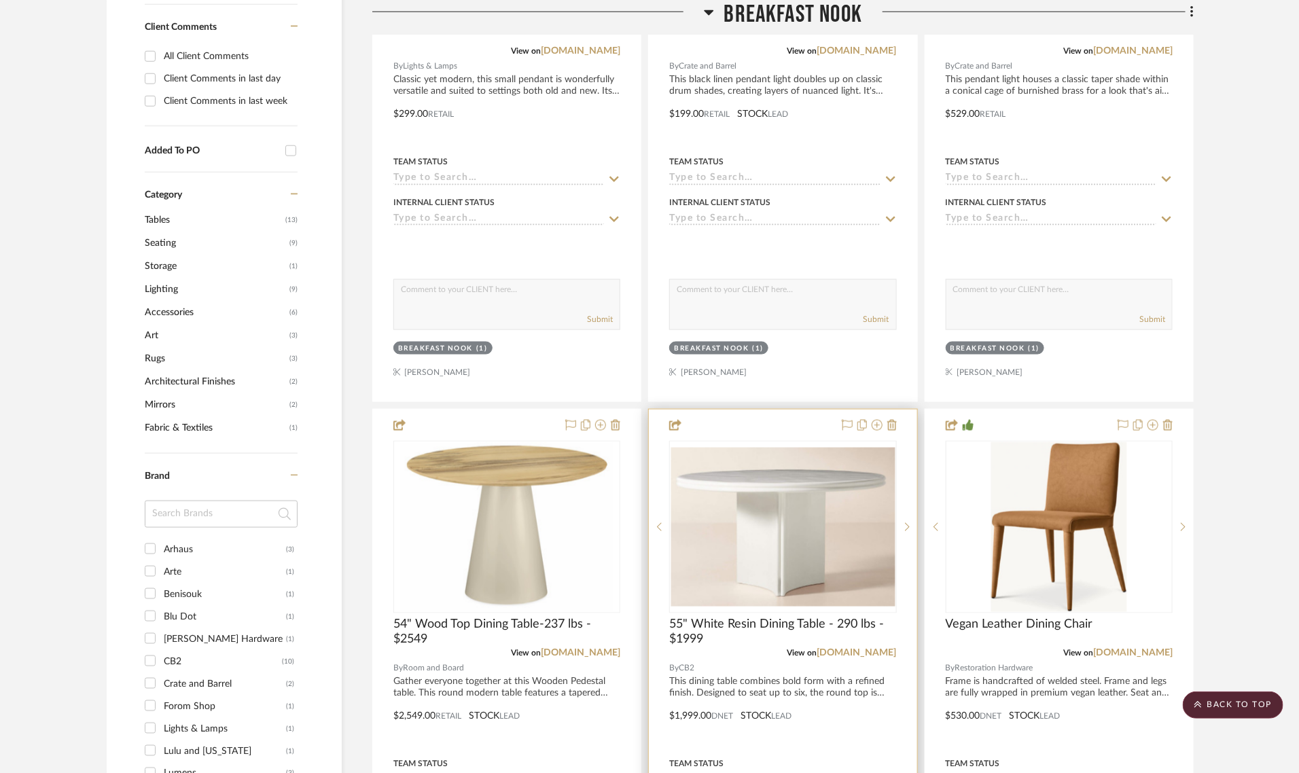
scroll to position [509, 0]
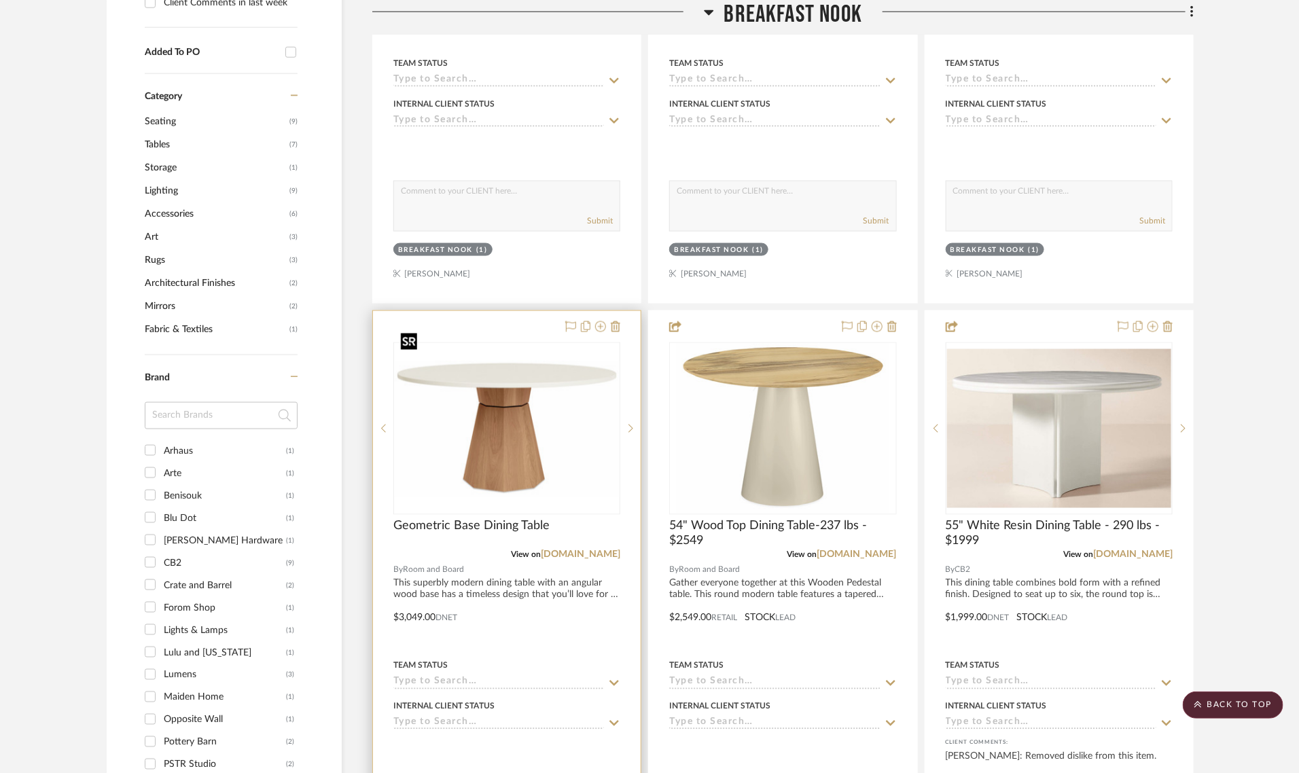
scroll to position [934, 0]
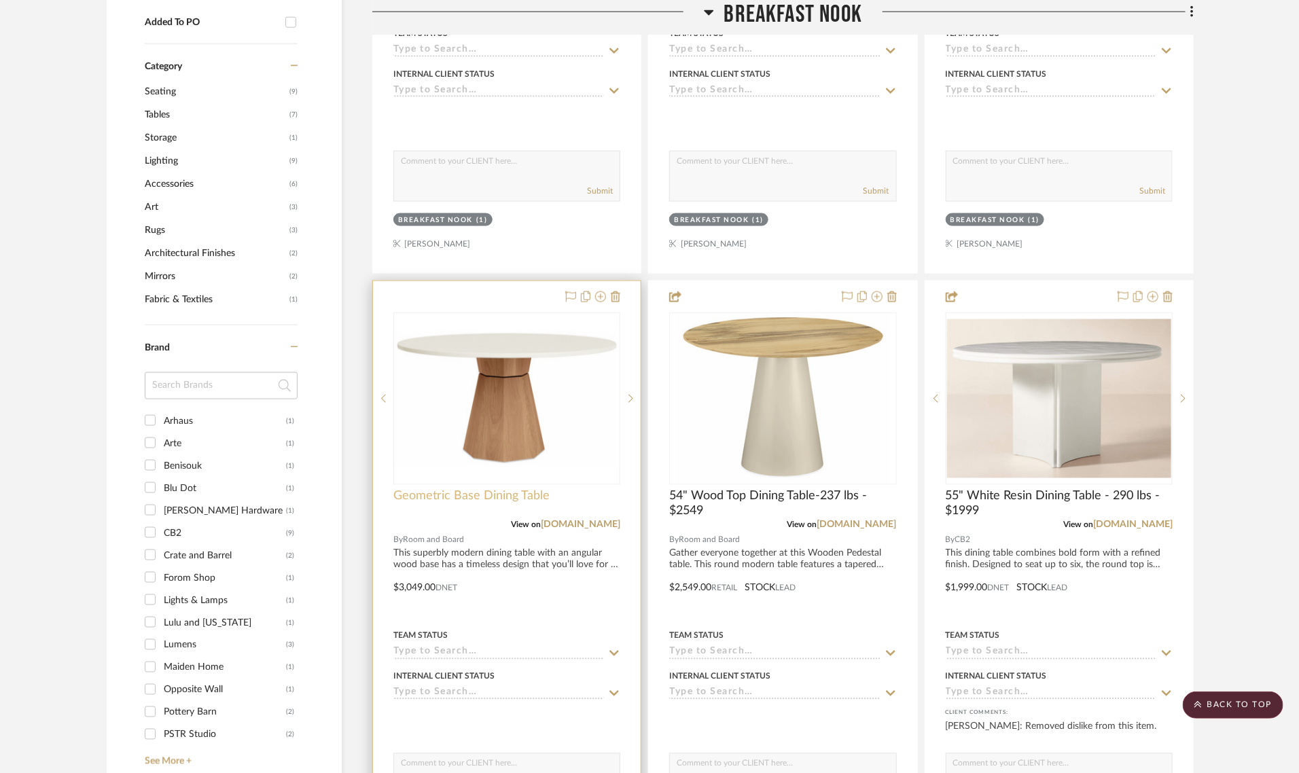
click at [459, 489] on span "Geometric Base Dining Table" at bounding box center [471, 496] width 156 height 15
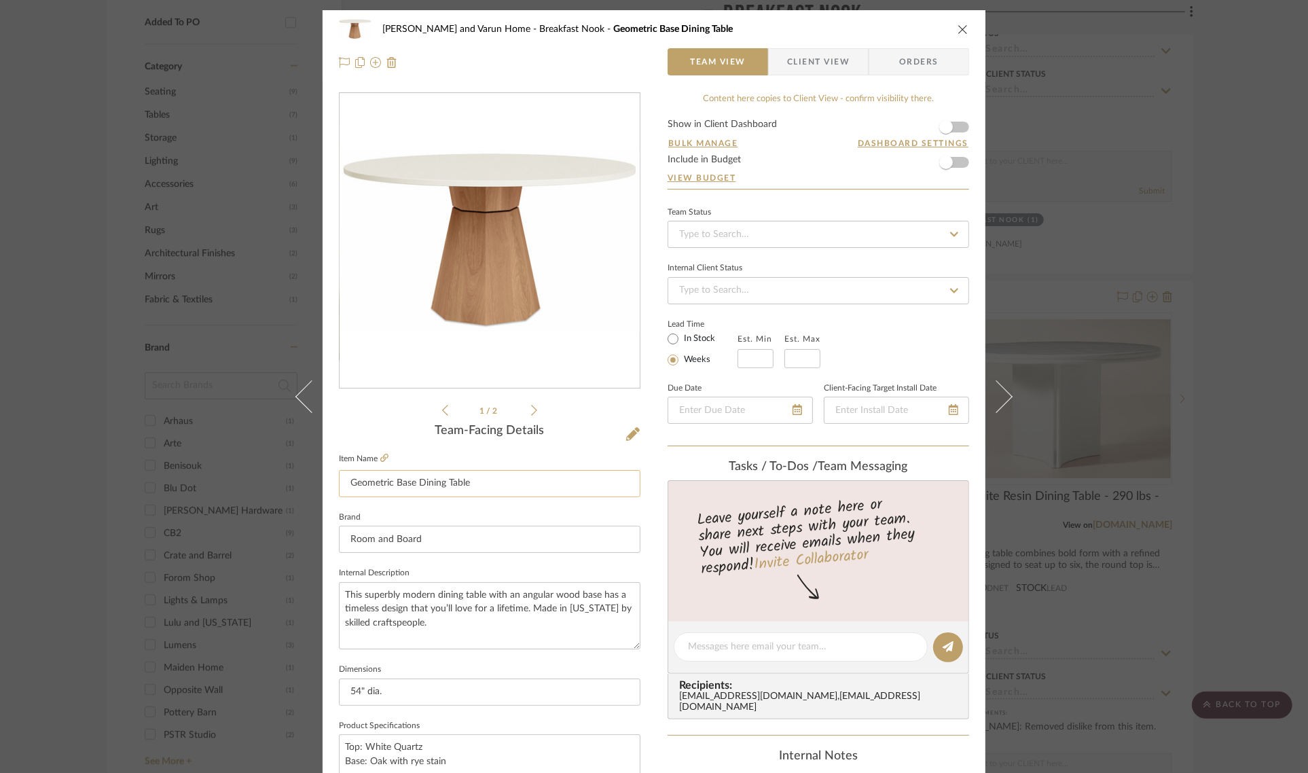
click at [344, 482] on input "Geometric Base Dining Table" at bounding box center [490, 483] width 302 height 27
type input "54" Geometric Base Dining Table"
click at [361, 415] on div "1 / 2" at bounding box center [490, 255] width 302 height 326
click at [1254, 403] on div "Shalini and Varun Home Breakfast Nook 54" Geometric Base Dining Table Team View…" at bounding box center [654, 386] width 1308 height 773
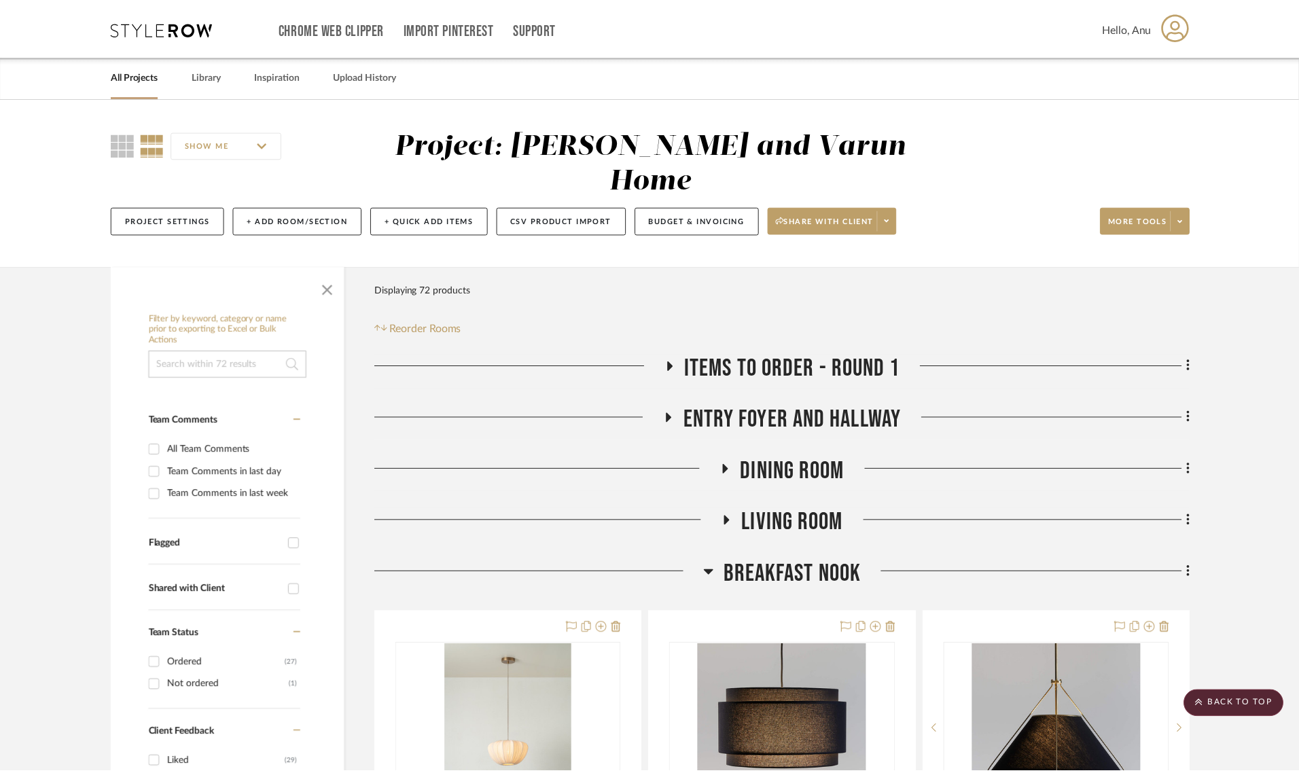
scroll to position [934, 0]
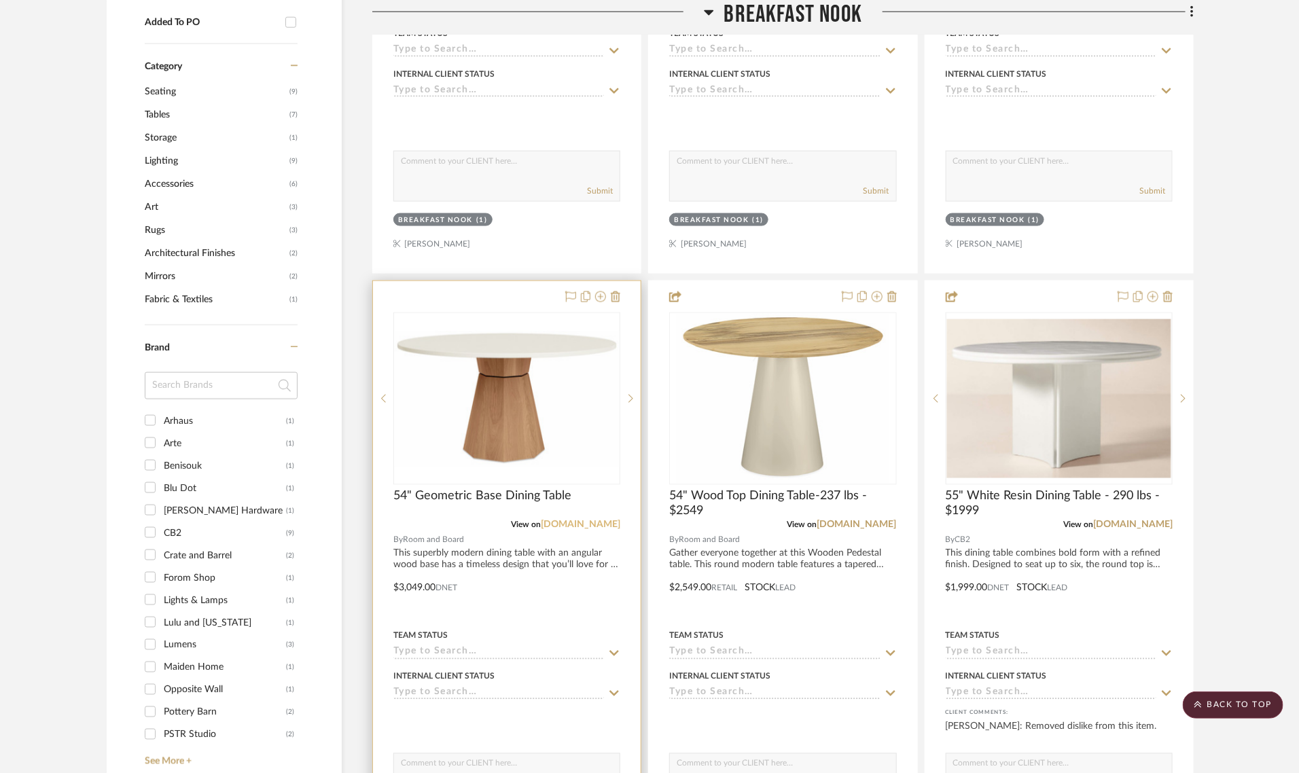
click at [592, 520] on link "roomandboard.com" at bounding box center [580, 525] width 79 height 10
click at [501, 365] on img "0" at bounding box center [507, 399] width 224 height 137
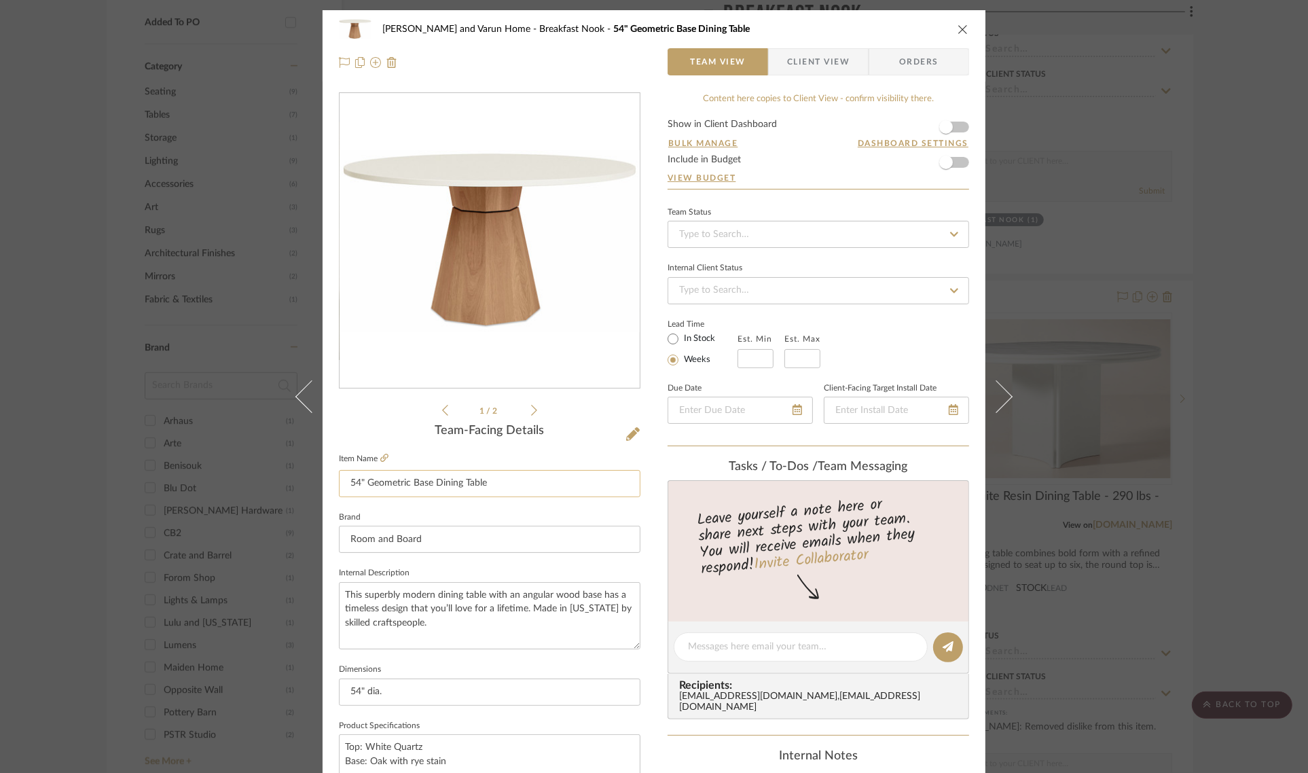
click at [507, 480] on input "54" Geometric Base Dining Table" at bounding box center [490, 483] width 302 height 27
type input "54" Geometric Base Dining Table - $3049"
click at [384, 396] on div "1 / 2" at bounding box center [490, 255] width 302 height 326
click at [1272, 384] on div "Shalini and Varun Home Breakfast Nook 54" Geometric Base Dining Table - $3049 T…" at bounding box center [654, 386] width 1308 height 773
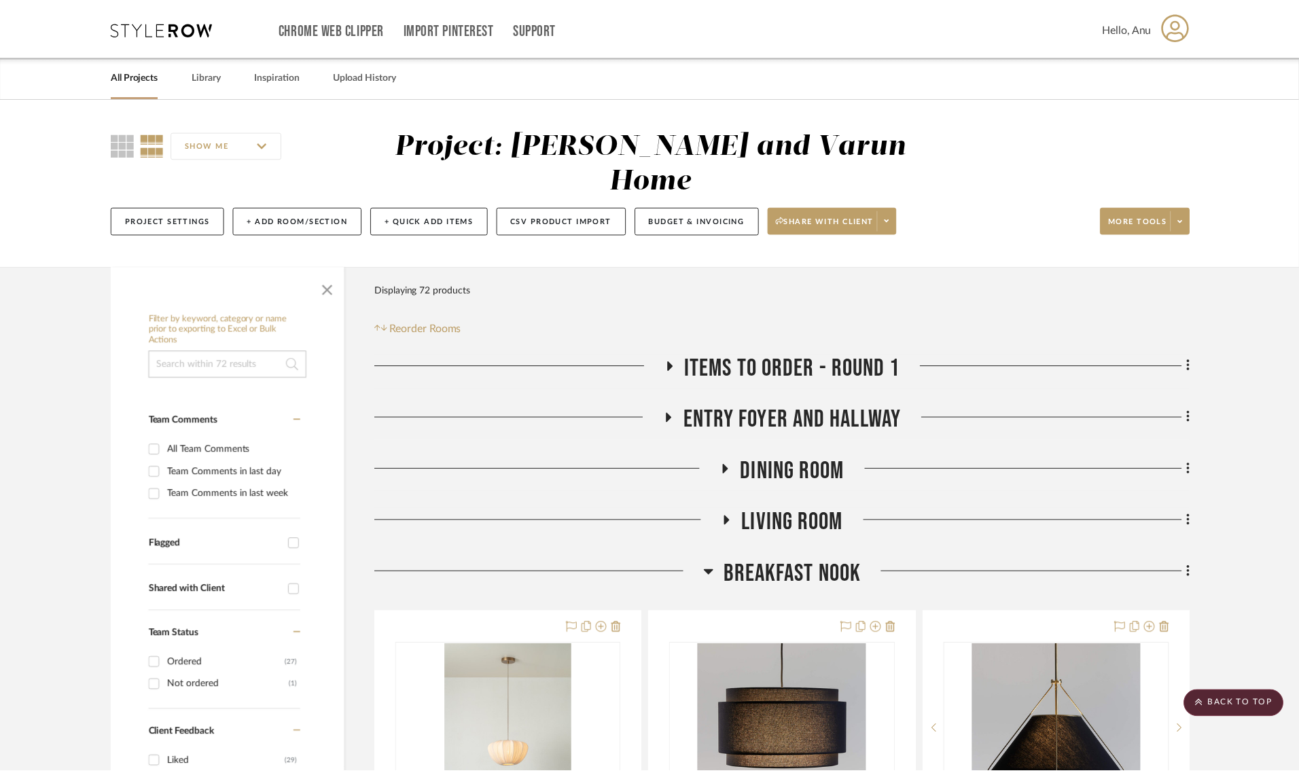
scroll to position [934, 0]
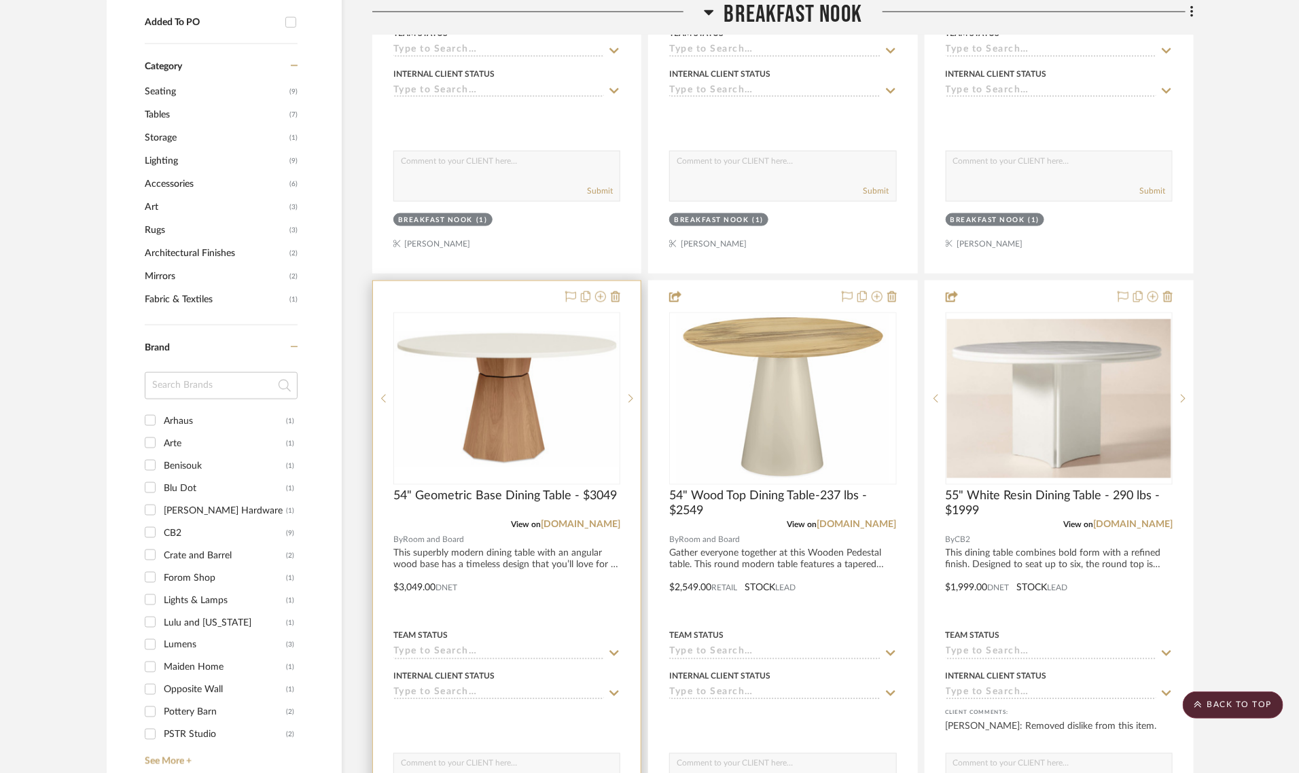
click at [493, 281] on div at bounding box center [507, 578] width 268 height 594
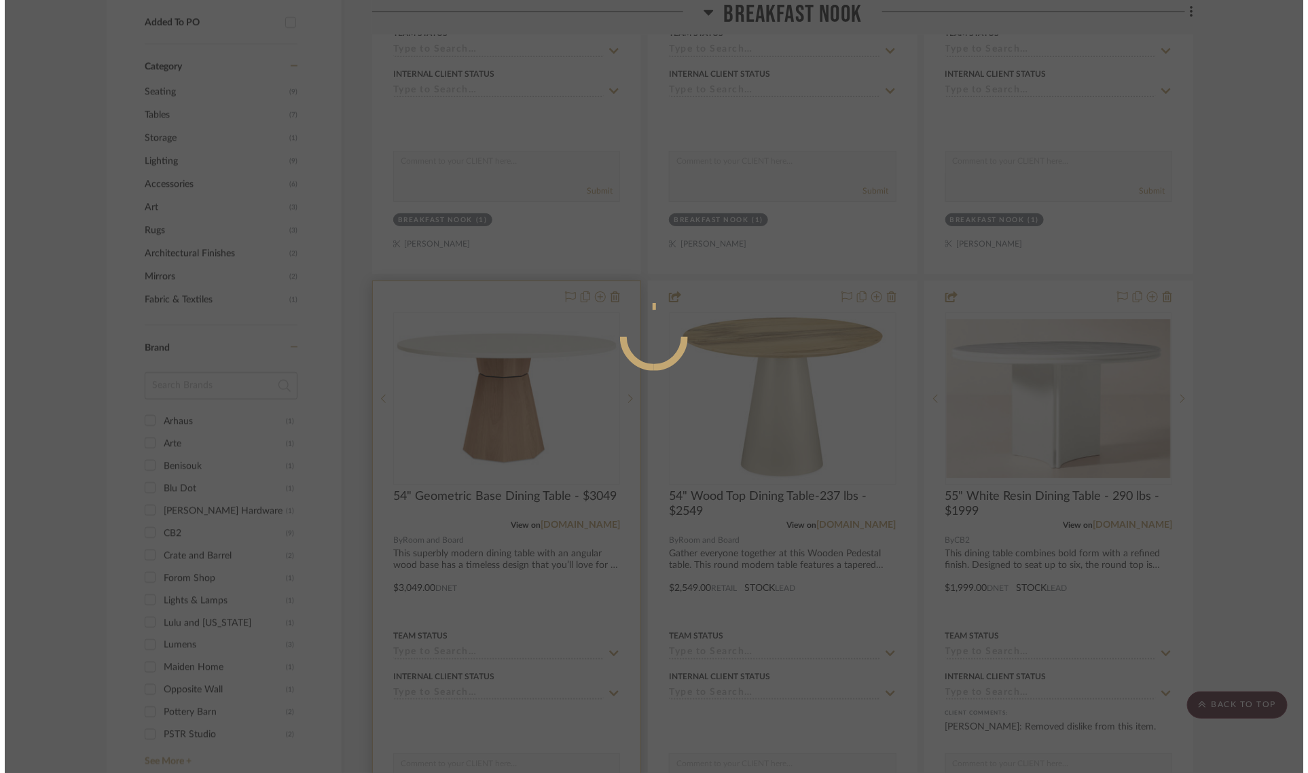
scroll to position [0, 0]
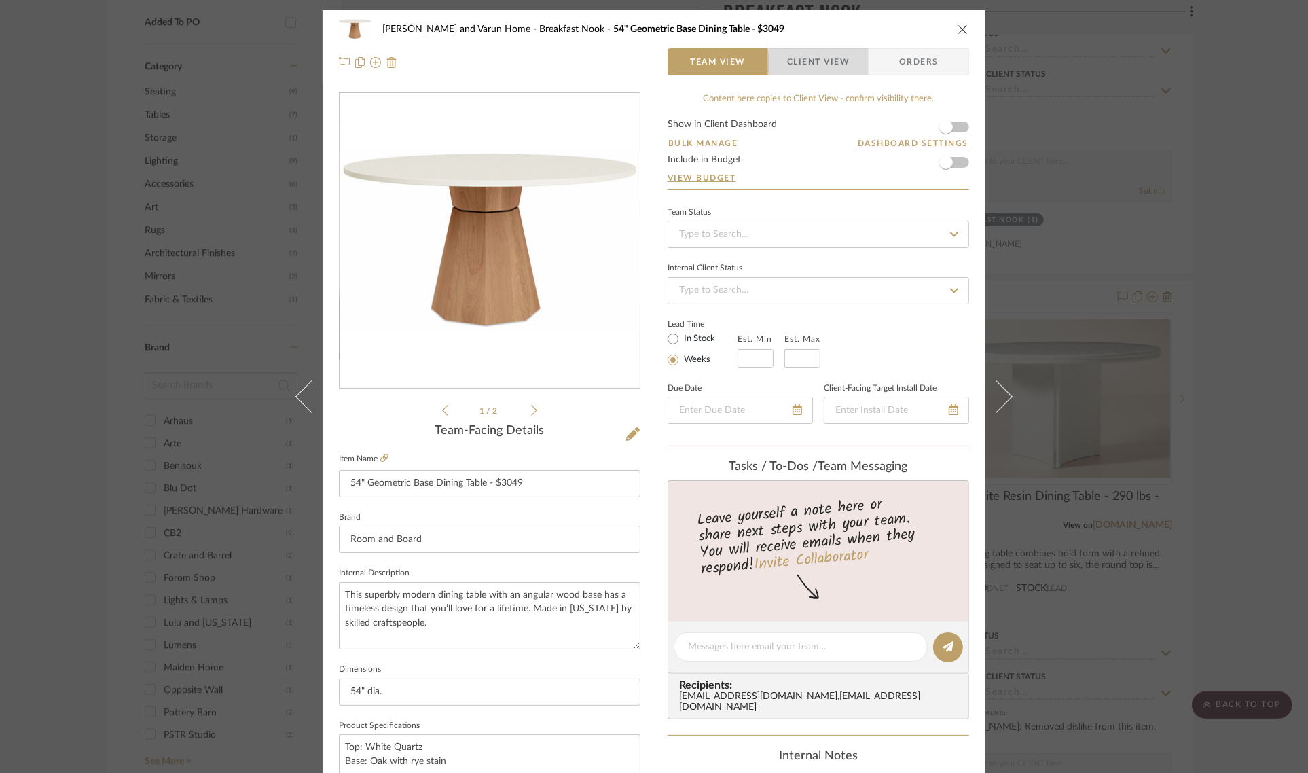
click at [830, 67] on span "Client View" at bounding box center [818, 61] width 62 height 27
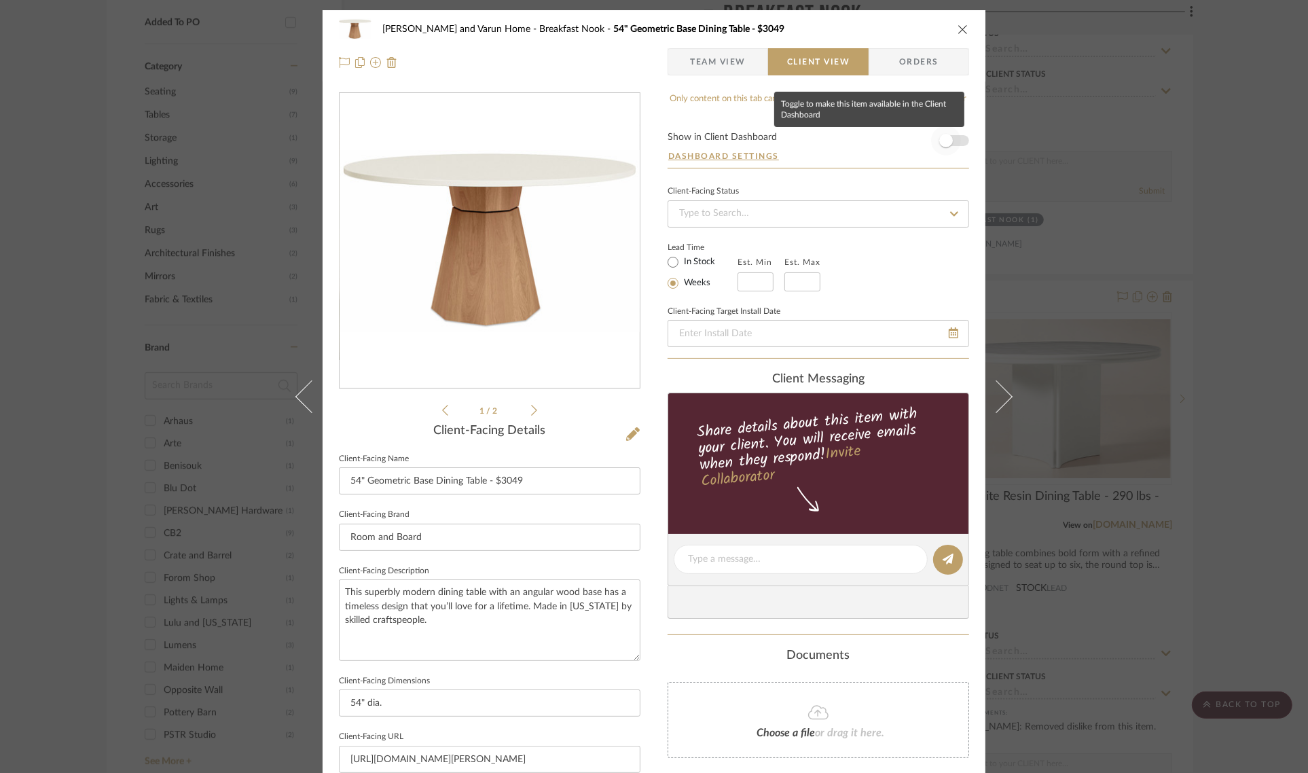
click at [933, 144] on span "button" at bounding box center [946, 141] width 30 height 30
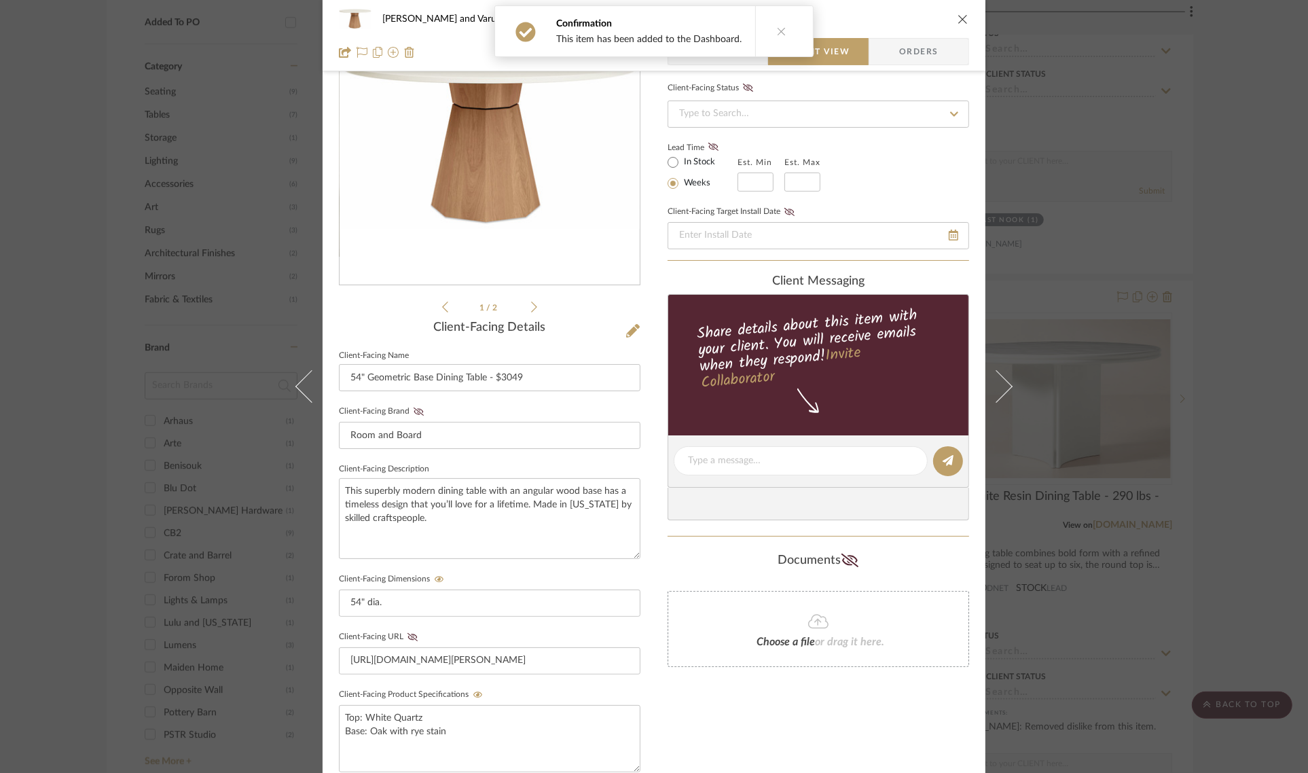
scroll to position [368, 0]
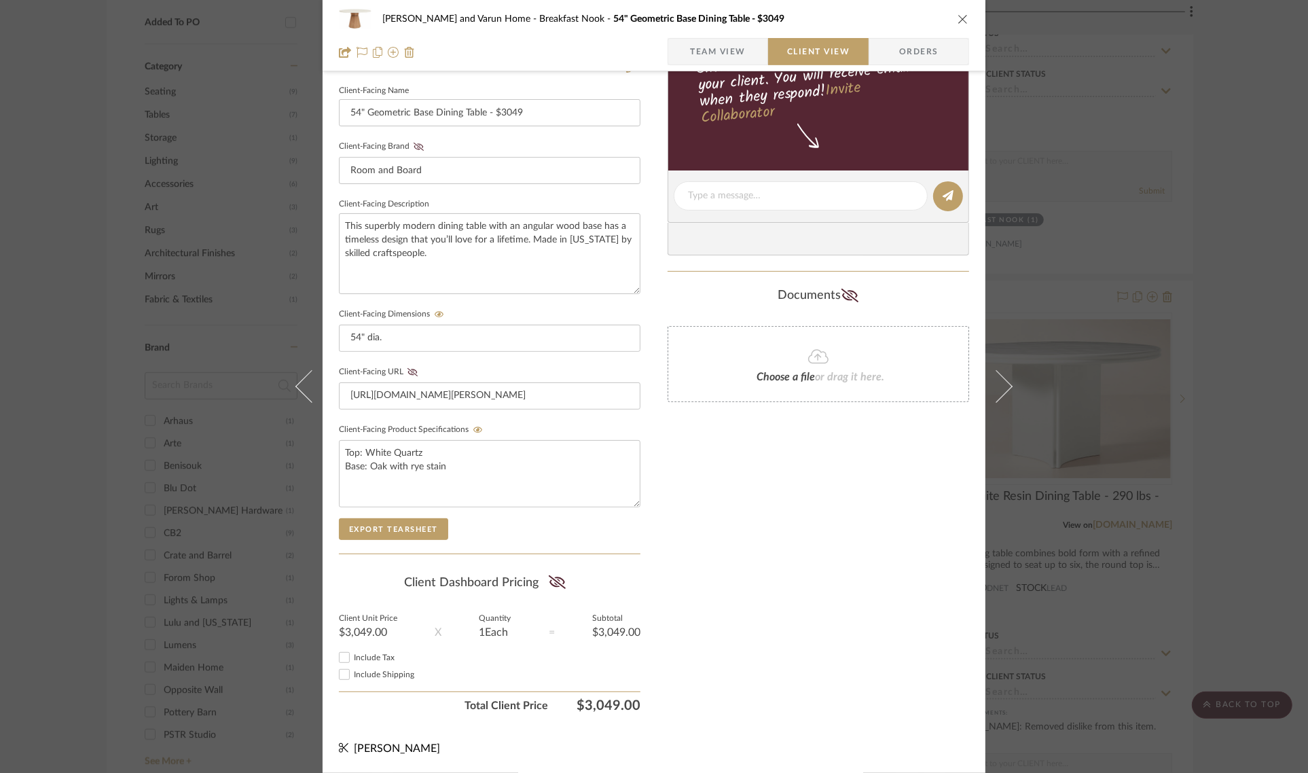
click at [1270, 331] on div "Shalini and Varun Home Breakfast Nook 54" Geometric Base Dining Table - $3049 T…" at bounding box center [654, 386] width 1308 height 773
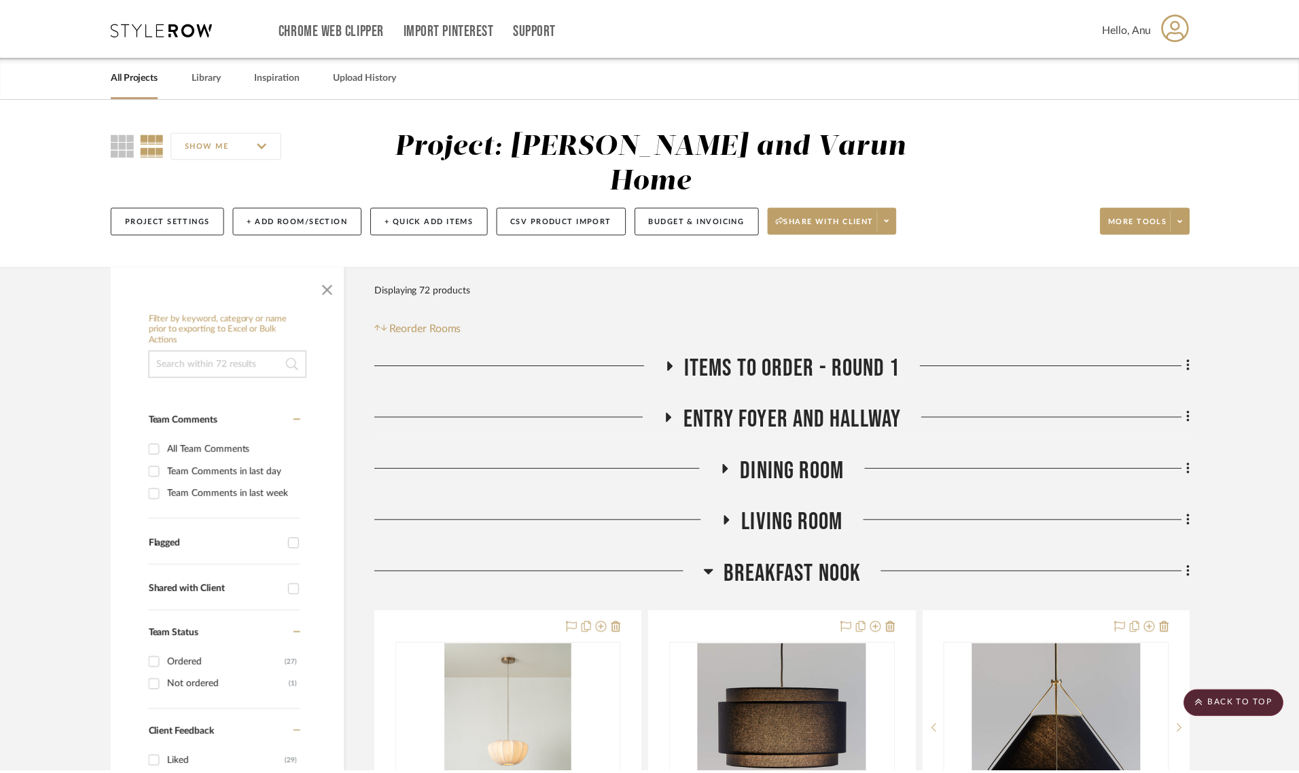
scroll to position [934, 0]
